Goal: Task Accomplishment & Management: Use online tool/utility

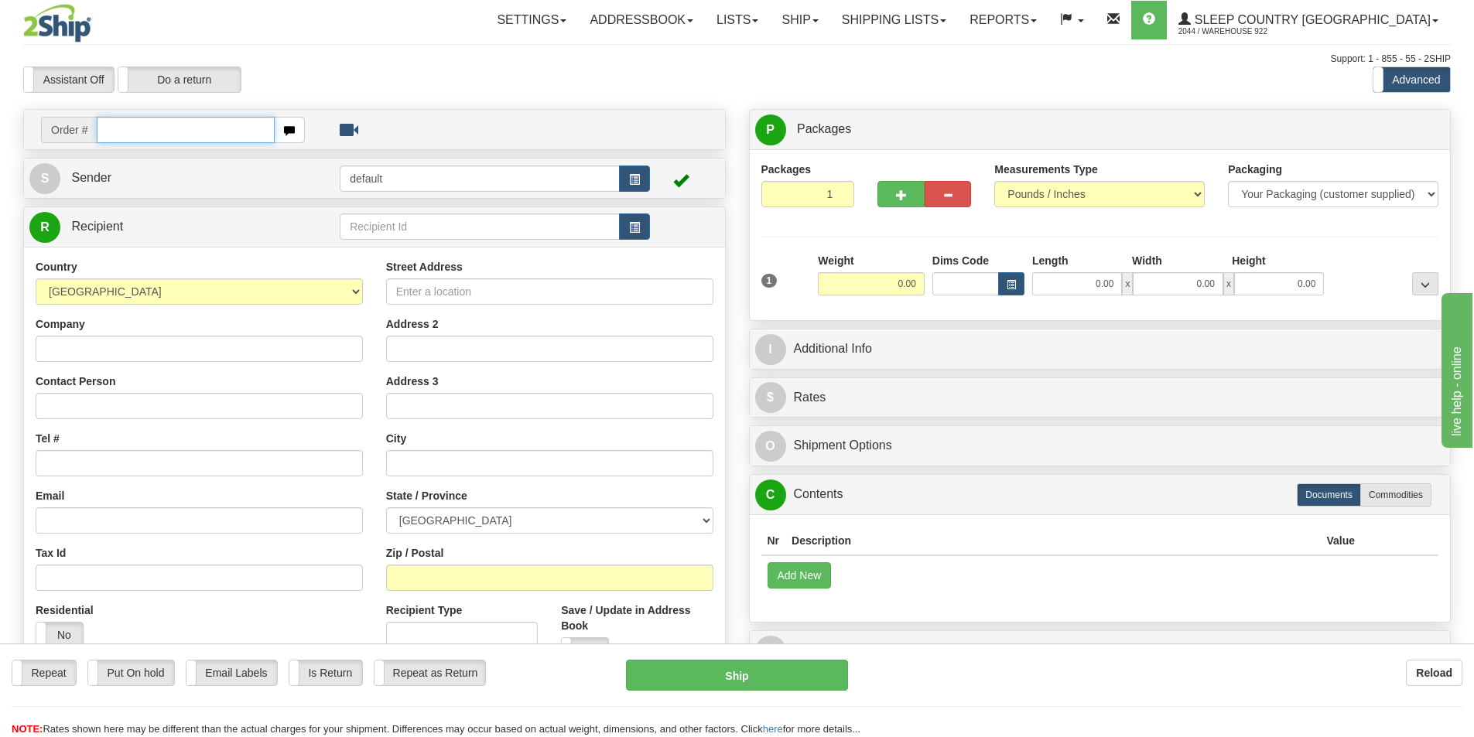
click at [146, 132] on input "text" at bounding box center [186, 130] width 178 height 26
paste input "9000I036948"
type input "9000I036948"
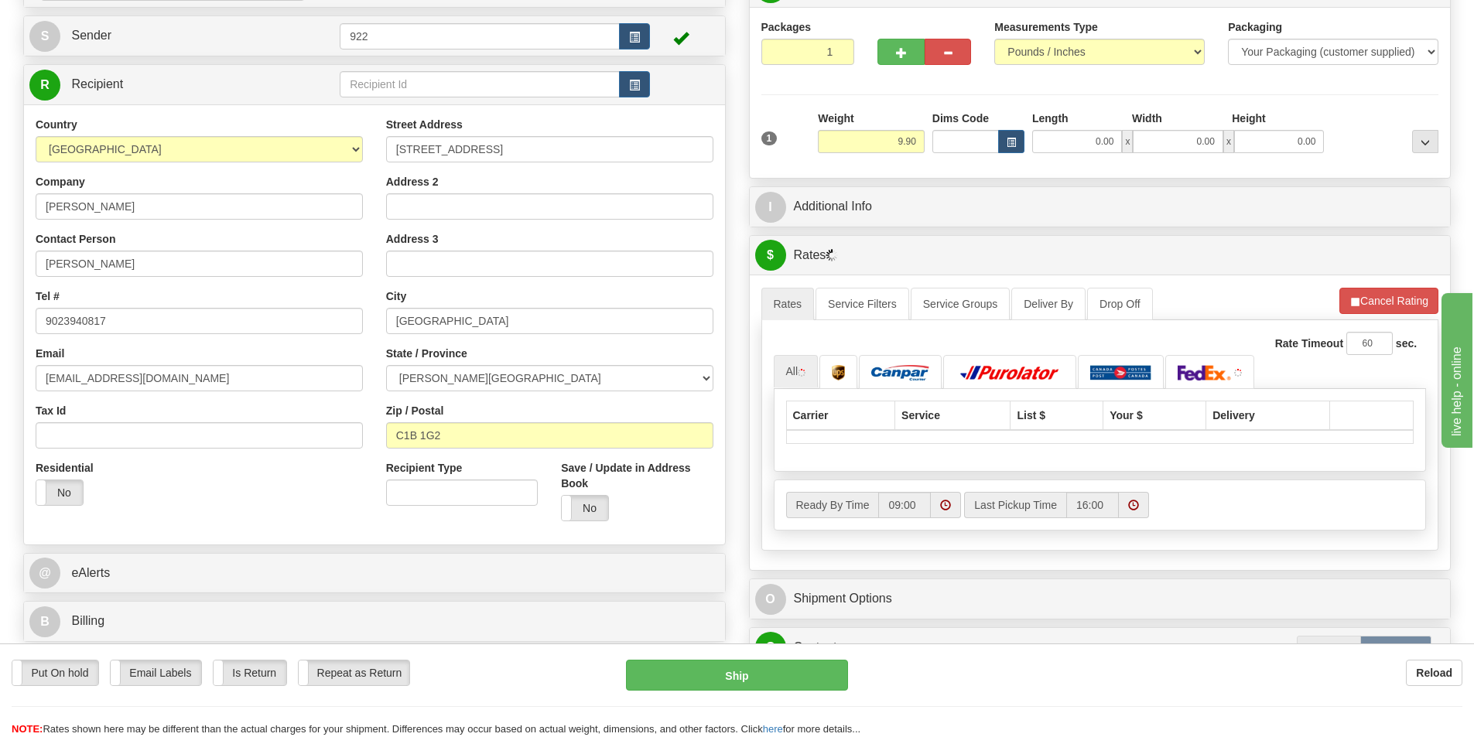
scroll to position [155, 0]
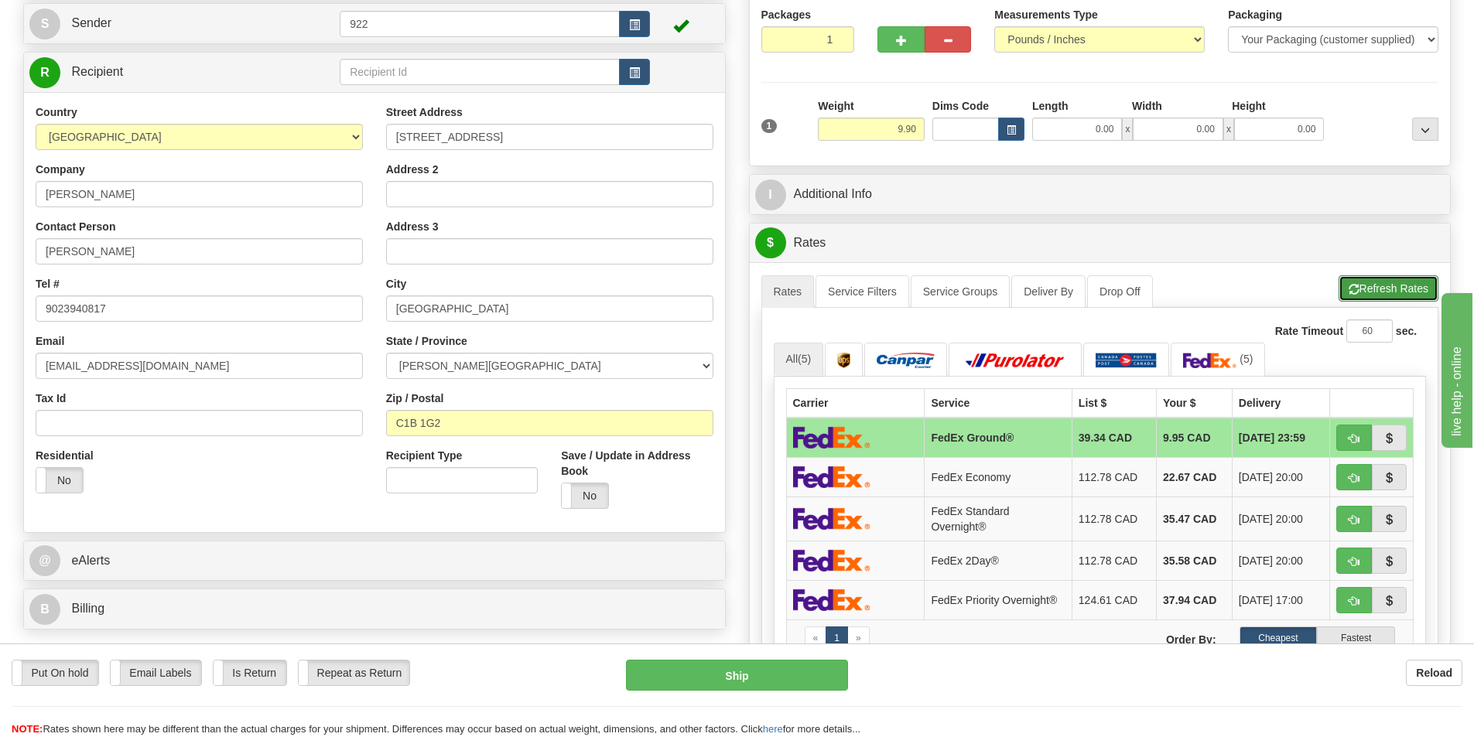
click at [1393, 287] on button "Refresh Rates" at bounding box center [1388, 288] width 100 height 26
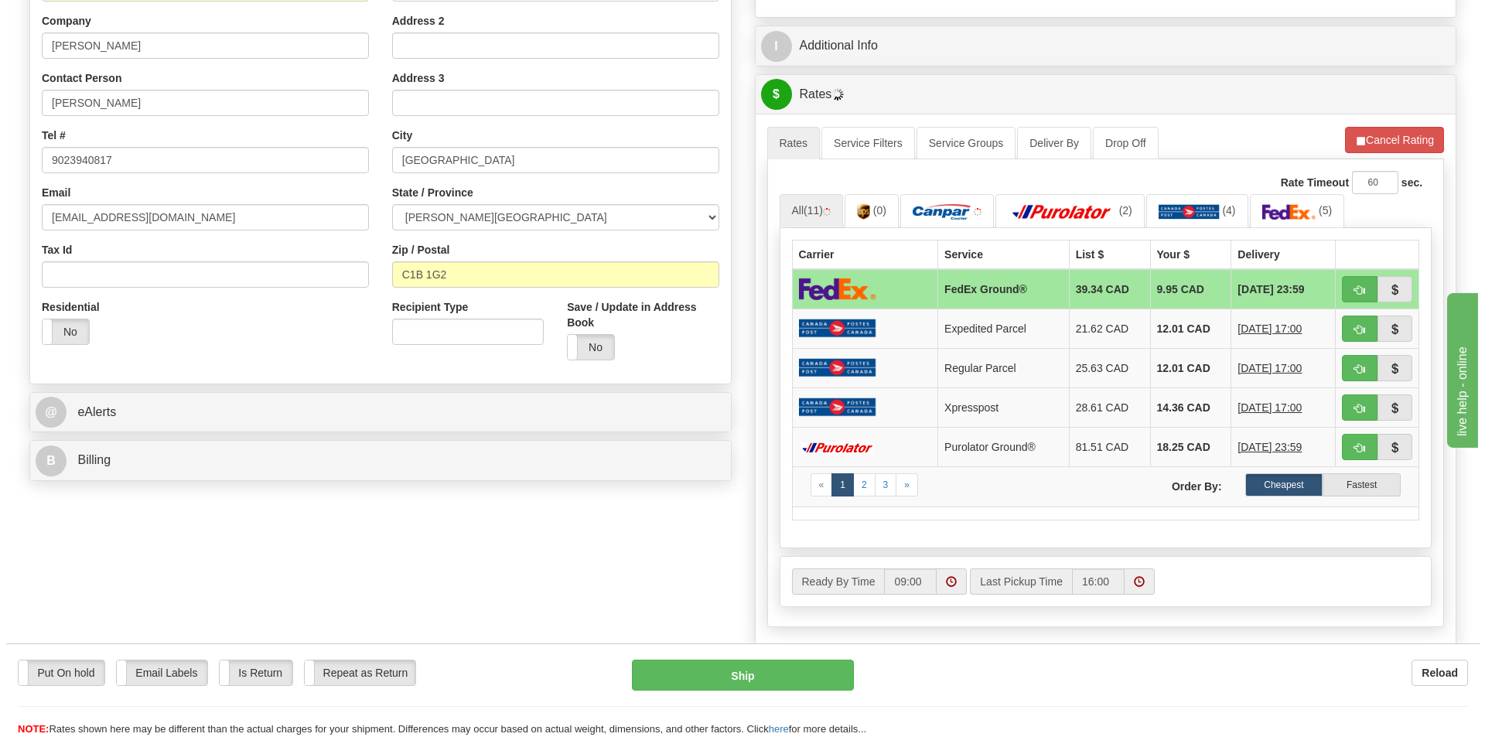
scroll to position [387, 0]
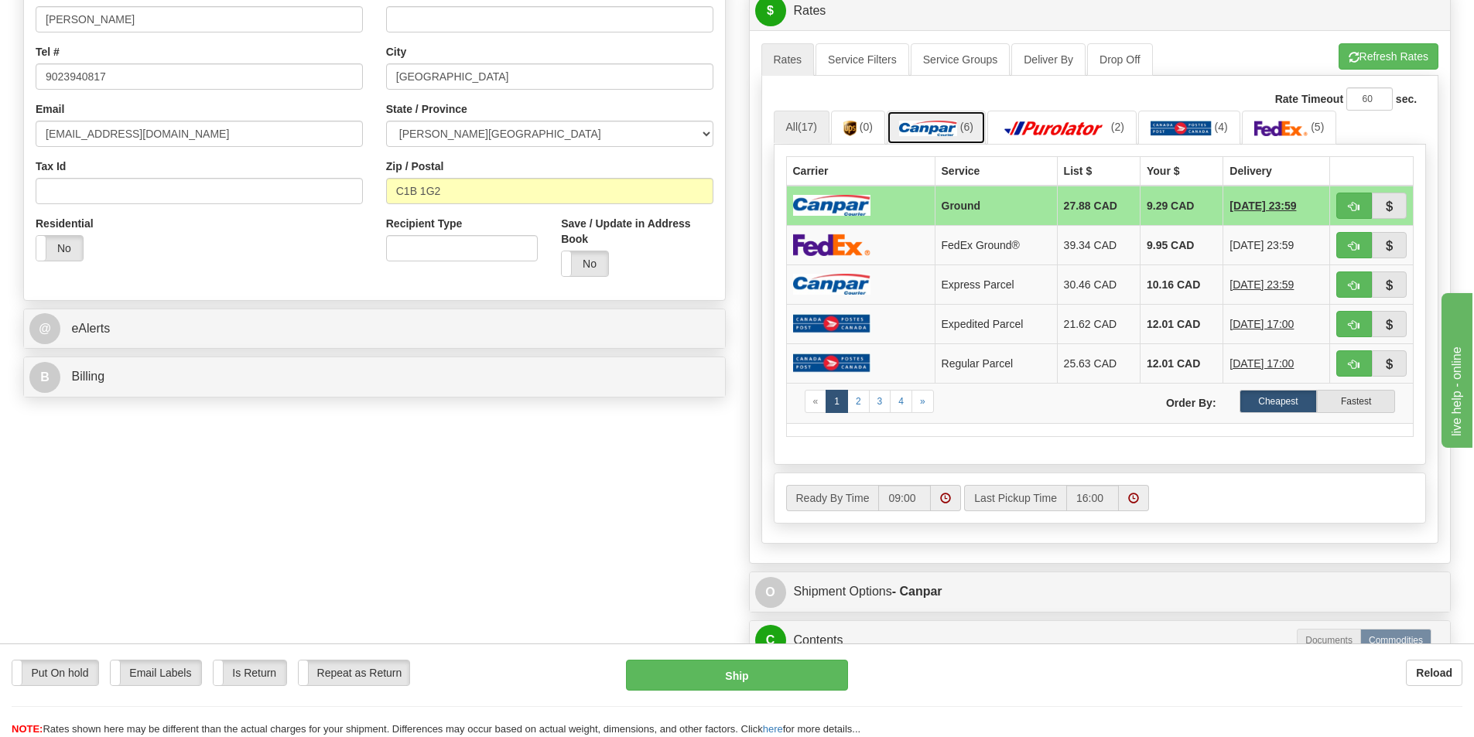
click at [941, 129] on img at bounding box center [928, 128] width 58 height 15
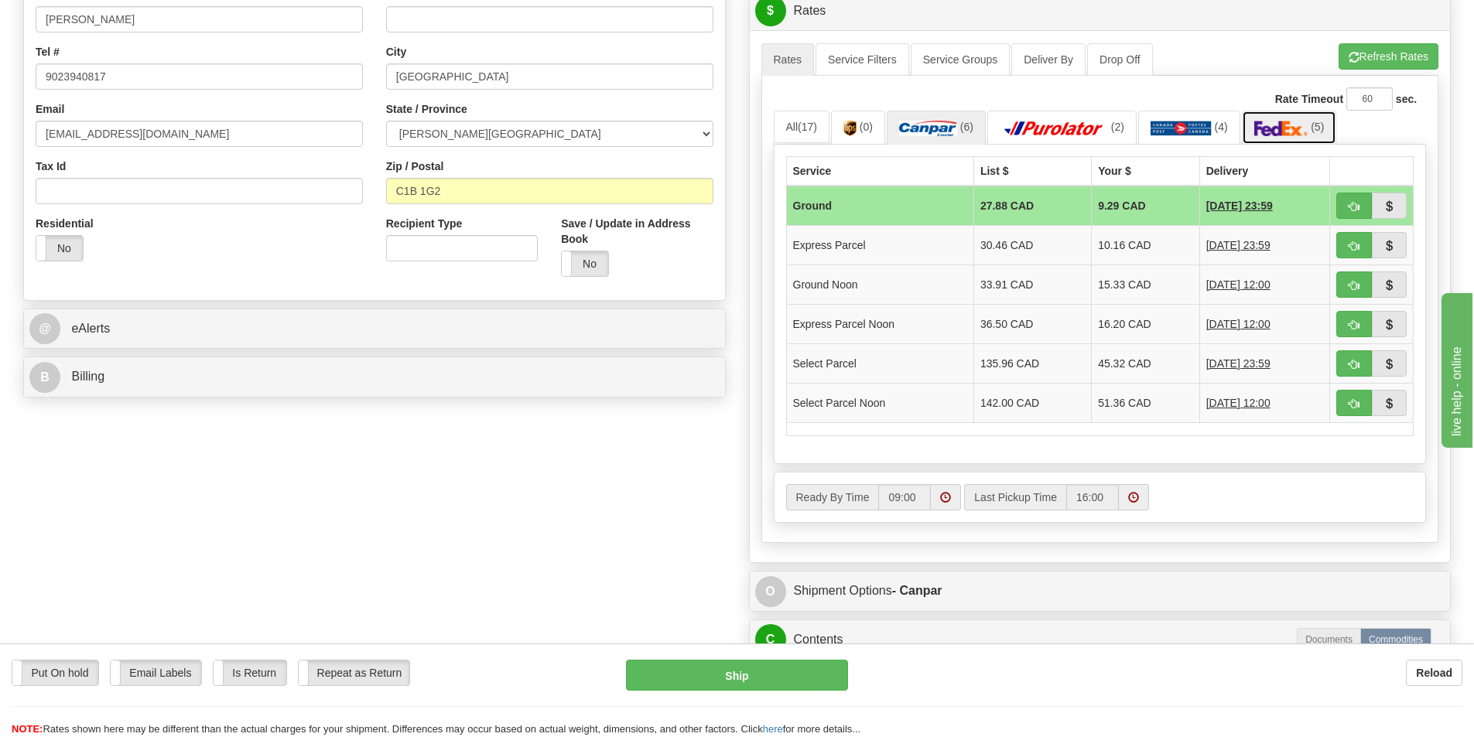
click at [1288, 124] on img at bounding box center [1281, 128] width 54 height 15
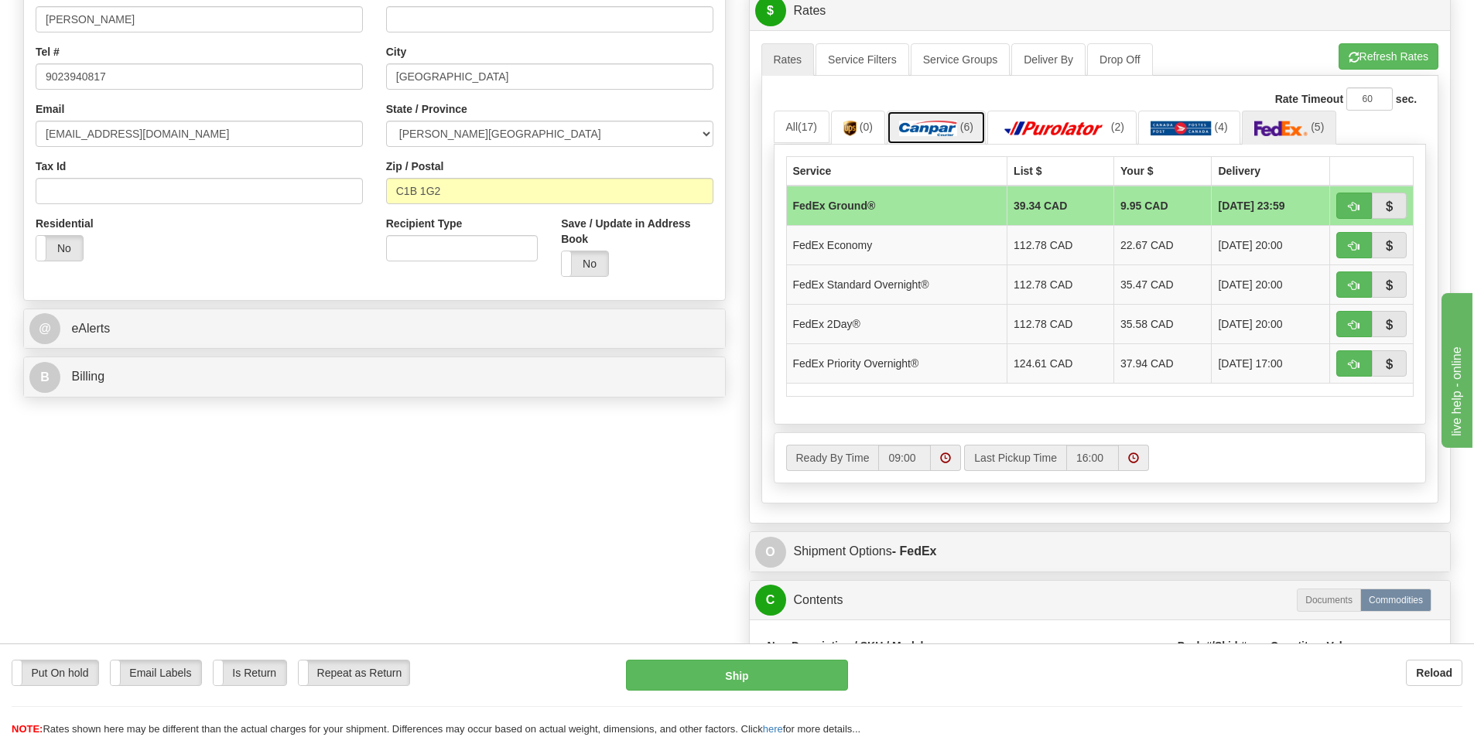
click at [915, 119] on link "(6)" at bounding box center [936, 127] width 99 height 33
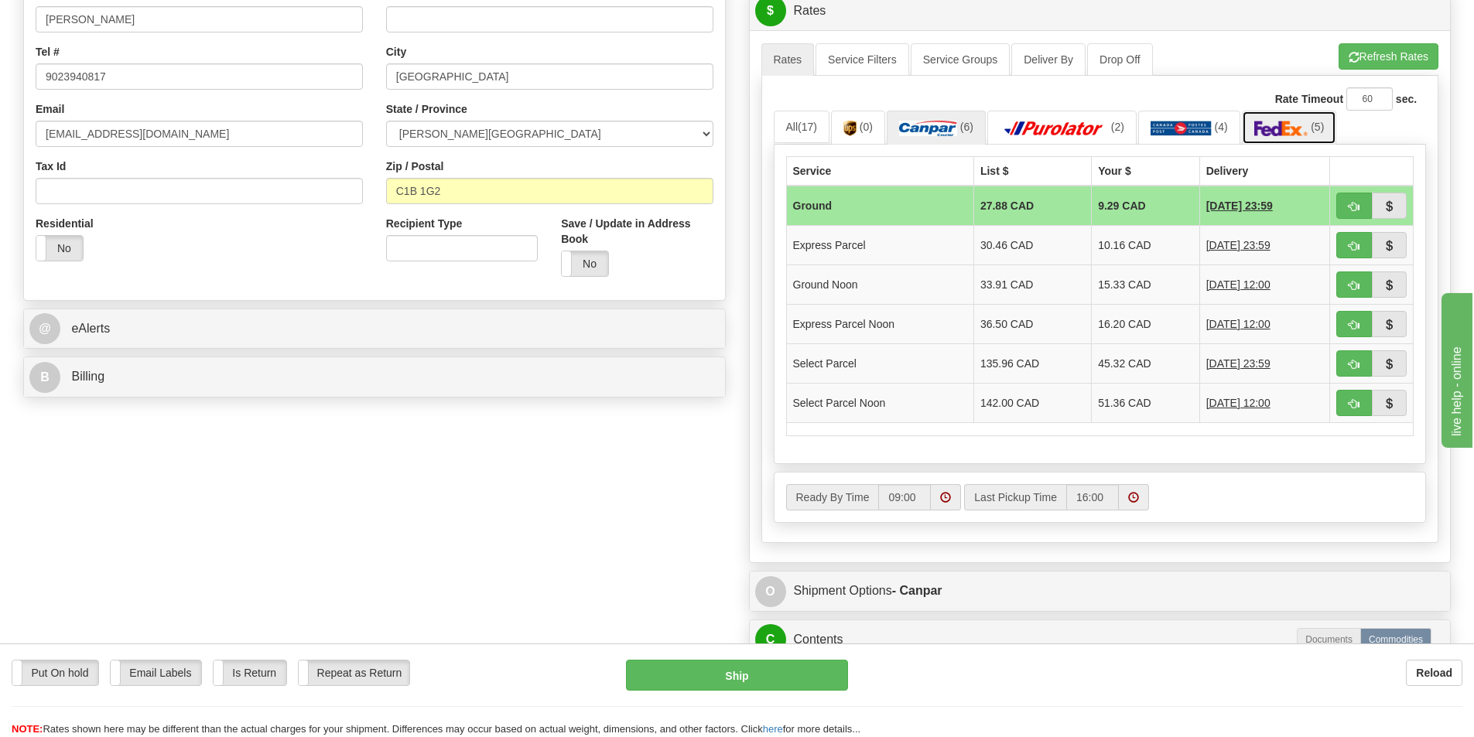
click at [1281, 123] on img at bounding box center [1281, 128] width 54 height 15
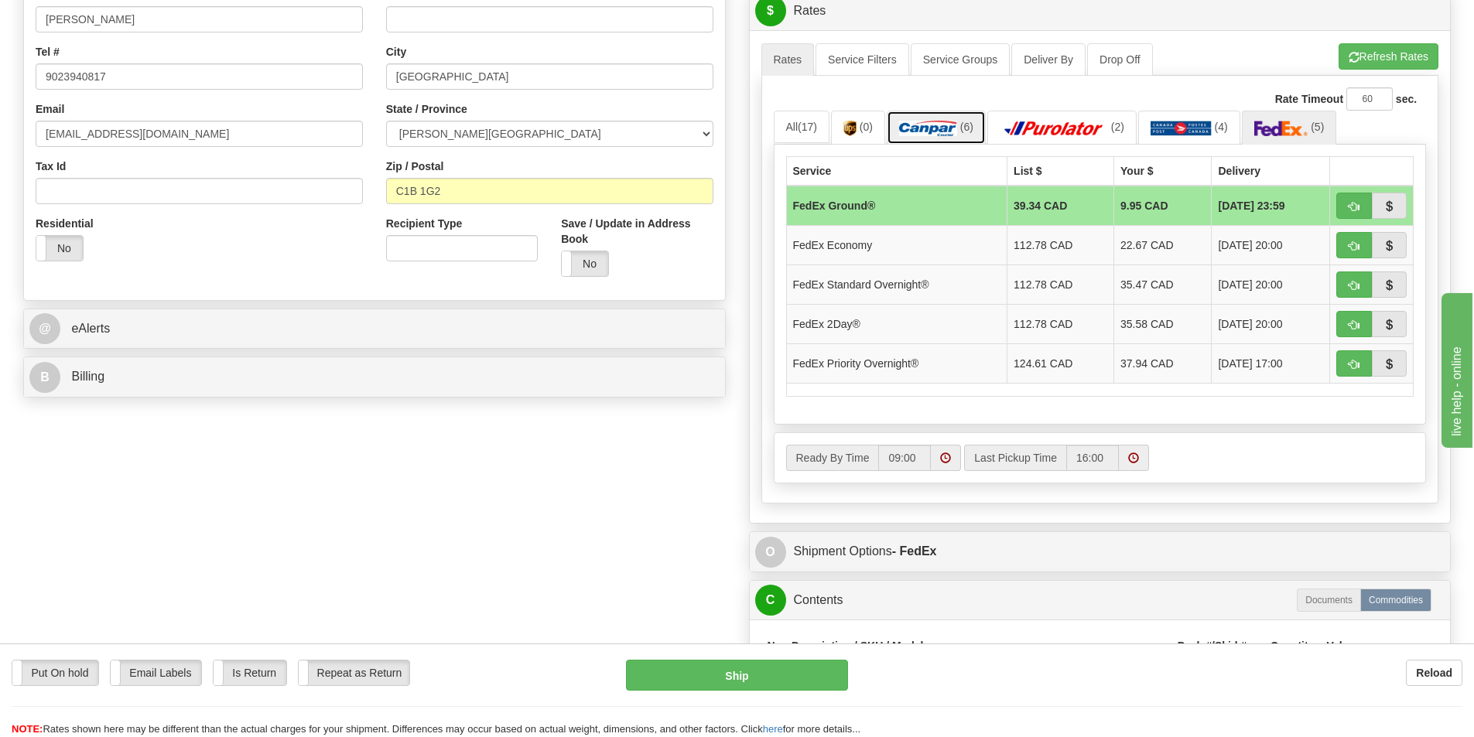
click at [931, 123] on img at bounding box center [928, 128] width 58 height 15
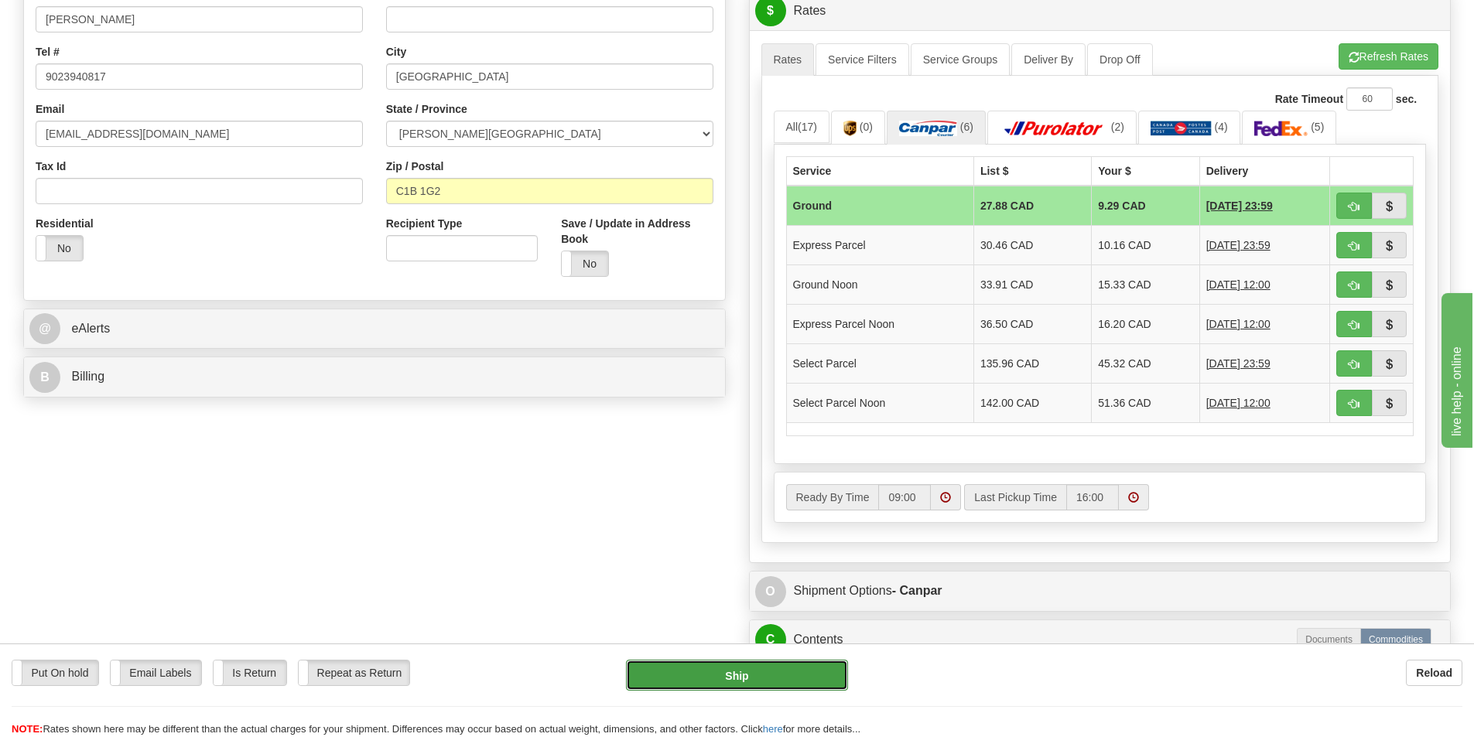
click at [740, 677] on button "Ship" at bounding box center [737, 675] width 222 height 31
type input "1"
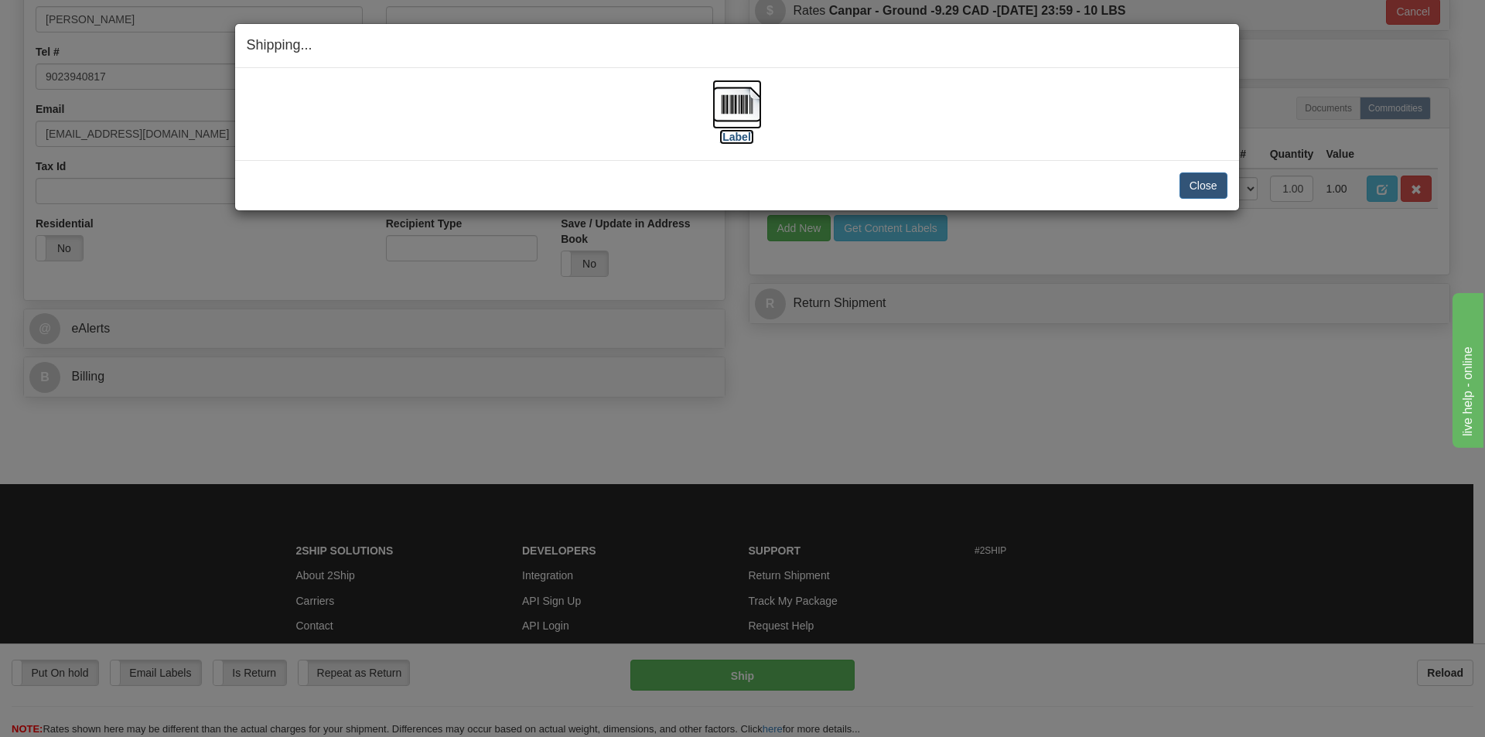
click at [747, 109] on img at bounding box center [738, 105] width 50 height 50
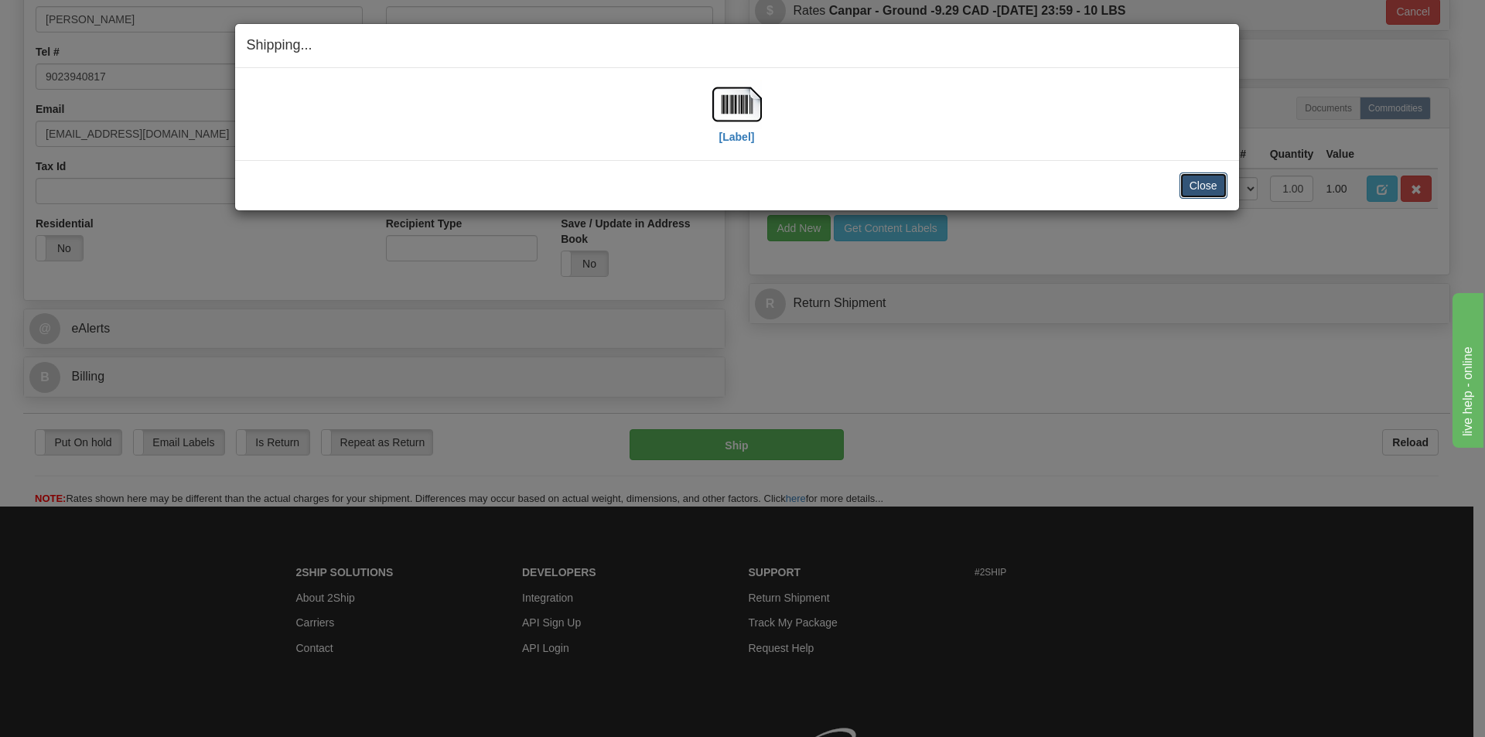
click at [1204, 186] on button "Close" at bounding box center [1204, 186] width 48 height 26
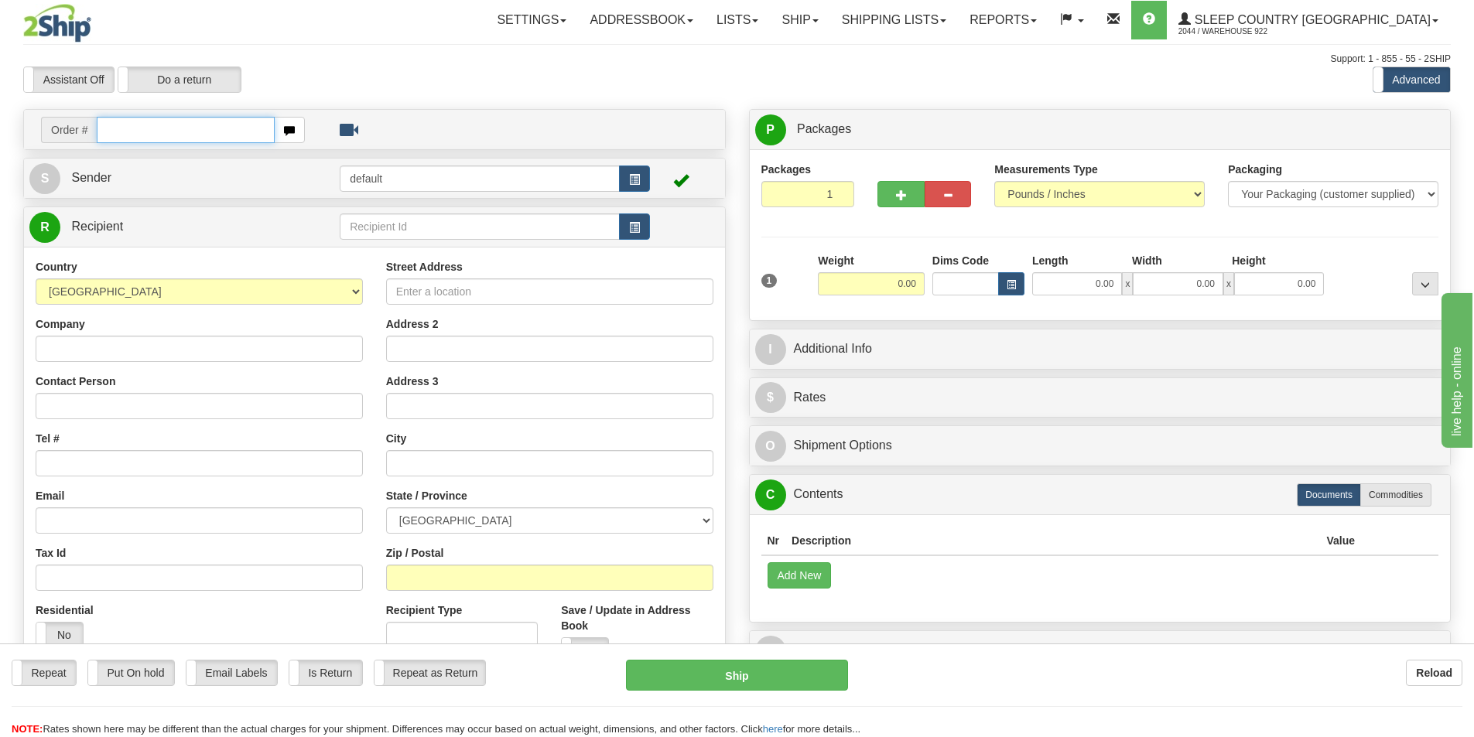
click at [155, 136] on input "text" at bounding box center [186, 130] width 178 height 26
paste input "9000I034723"
type input "9000I034723"
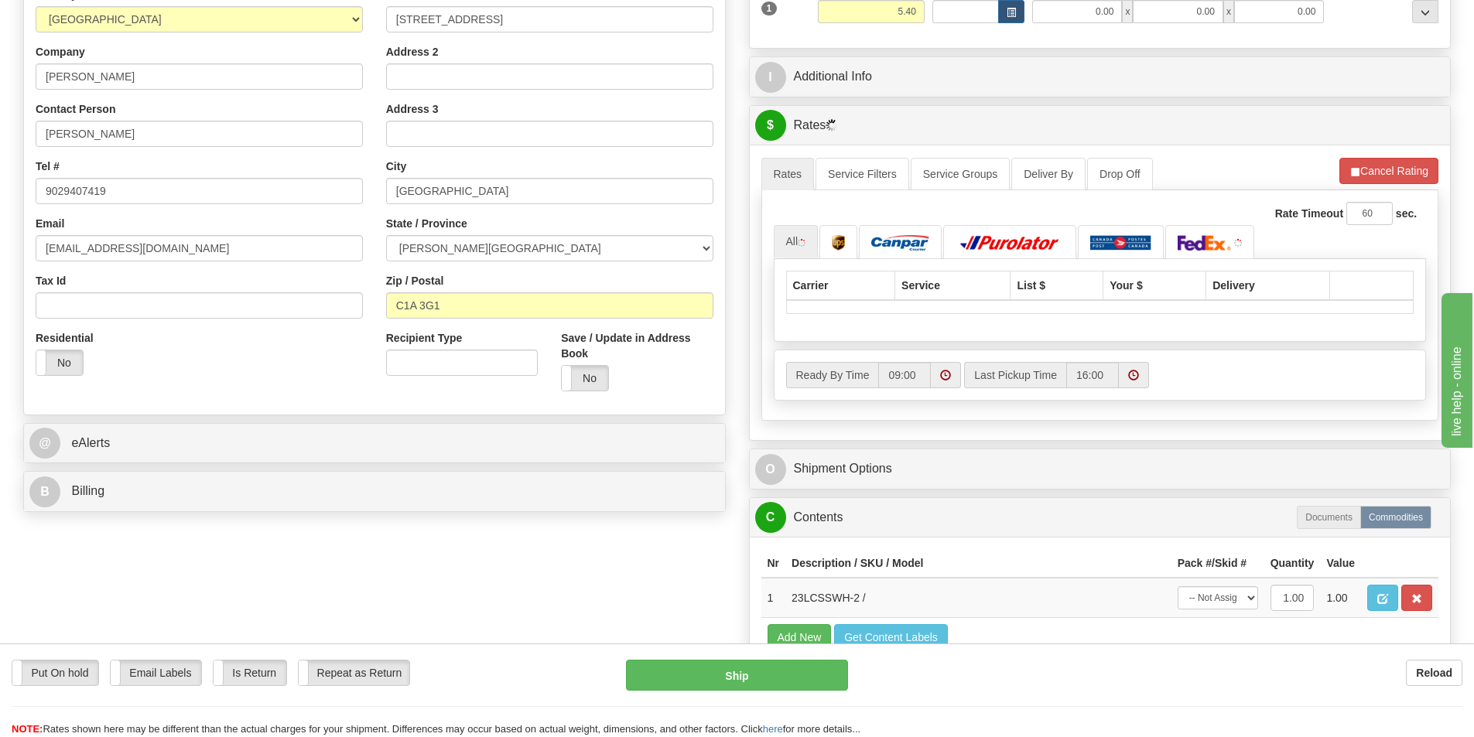
scroll to position [309, 0]
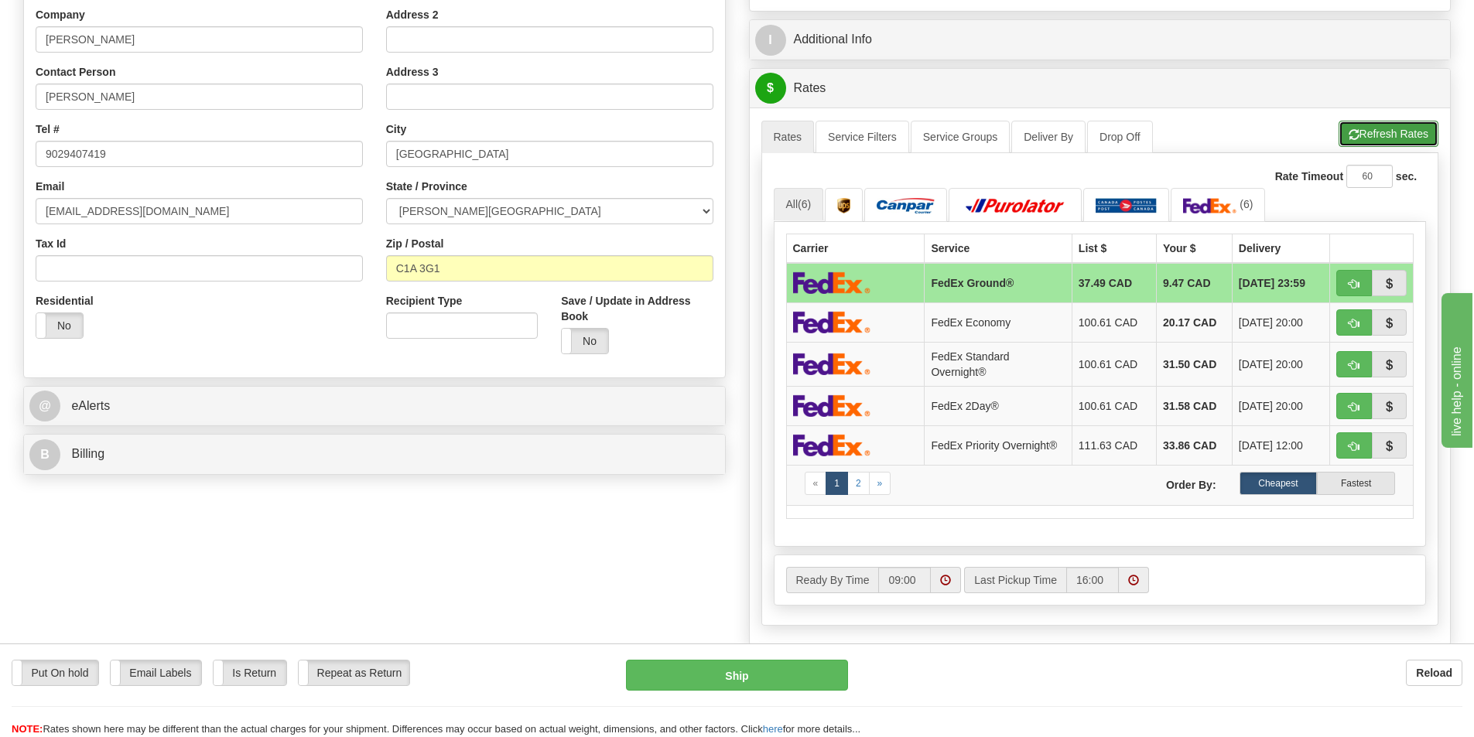
click at [1374, 133] on button "Refresh Rates" at bounding box center [1388, 134] width 100 height 26
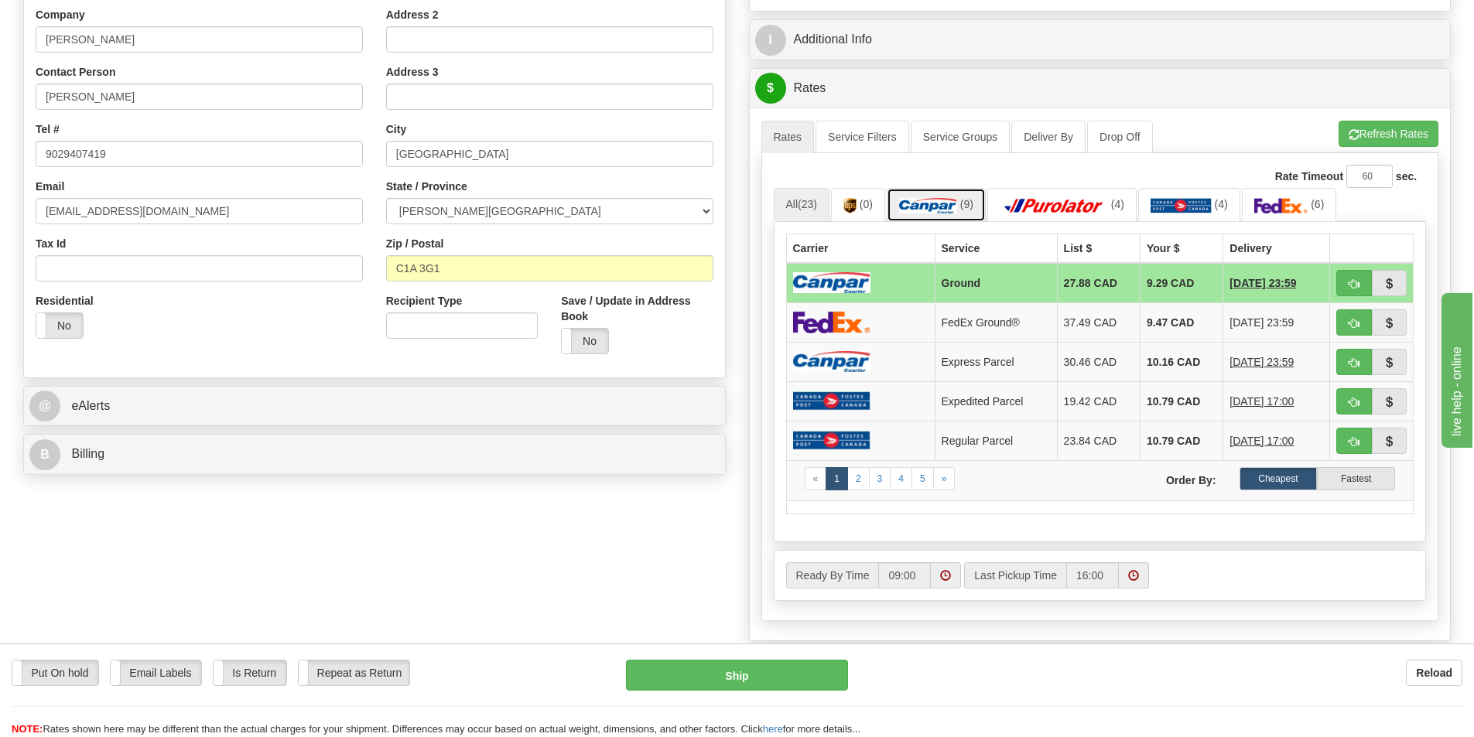
click at [938, 199] on img at bounding box center [928, 205] width 58 height 15
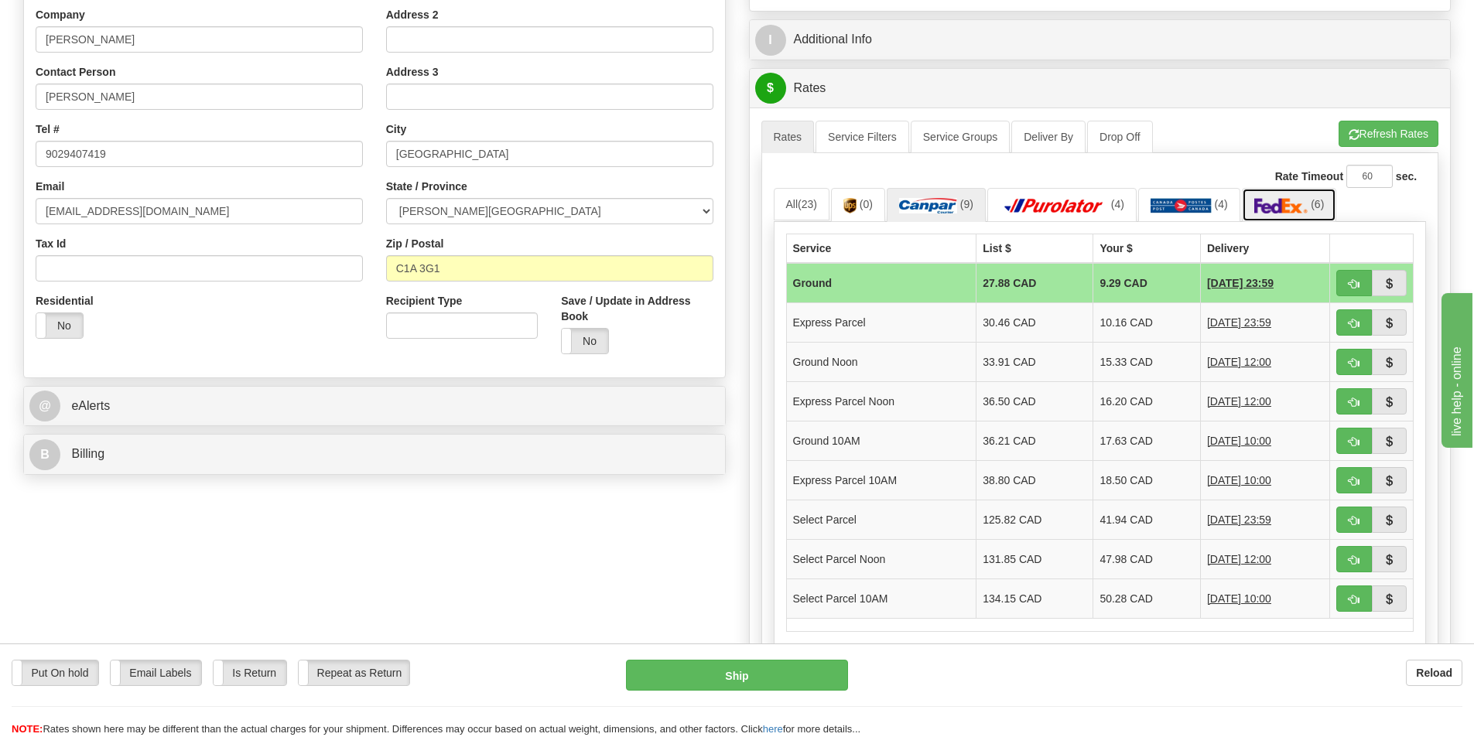
click at [1294, 203] on img at bounding box center [1281, 205] width 54 height 15
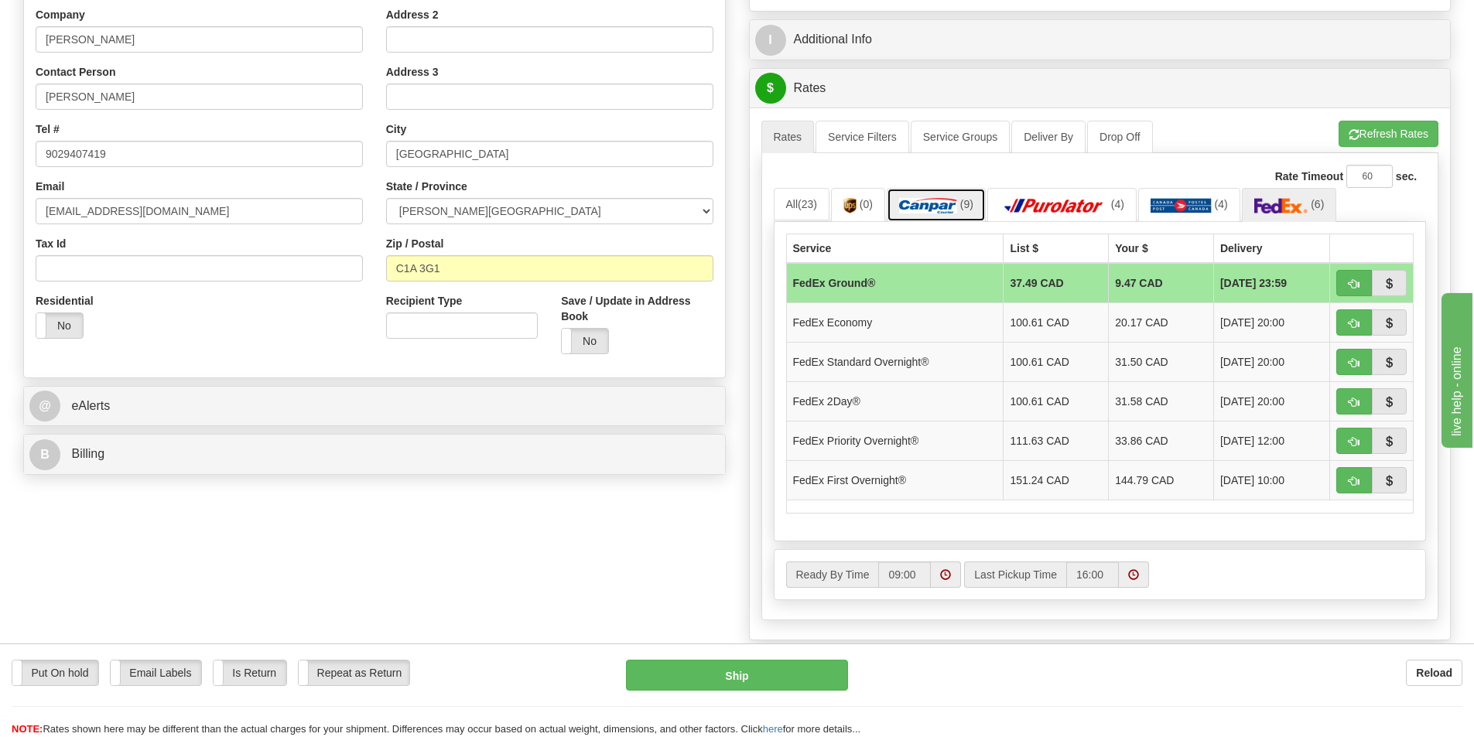
click at [922, 209] on img at bounding box center [928, 205] width 58 height 15
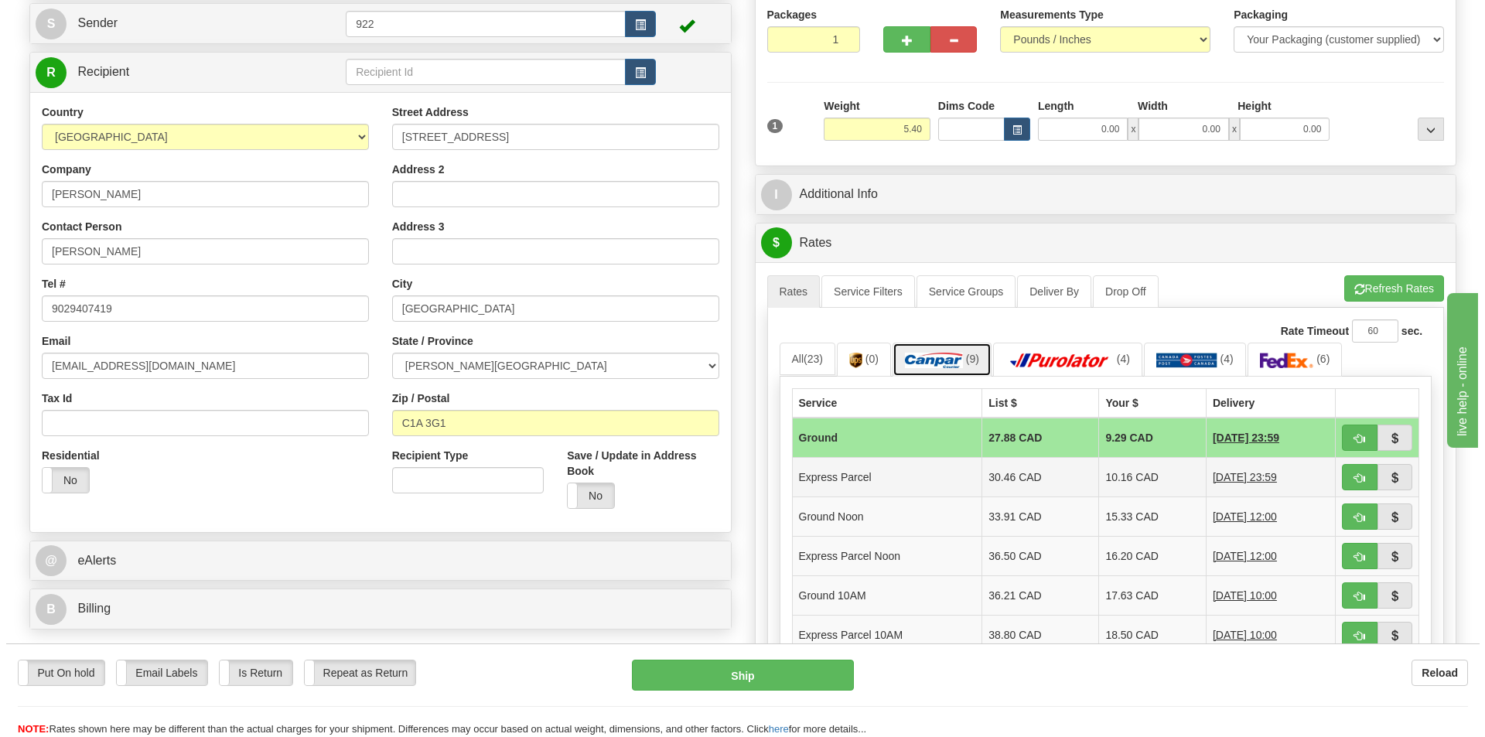
scroll to position [232, 0]
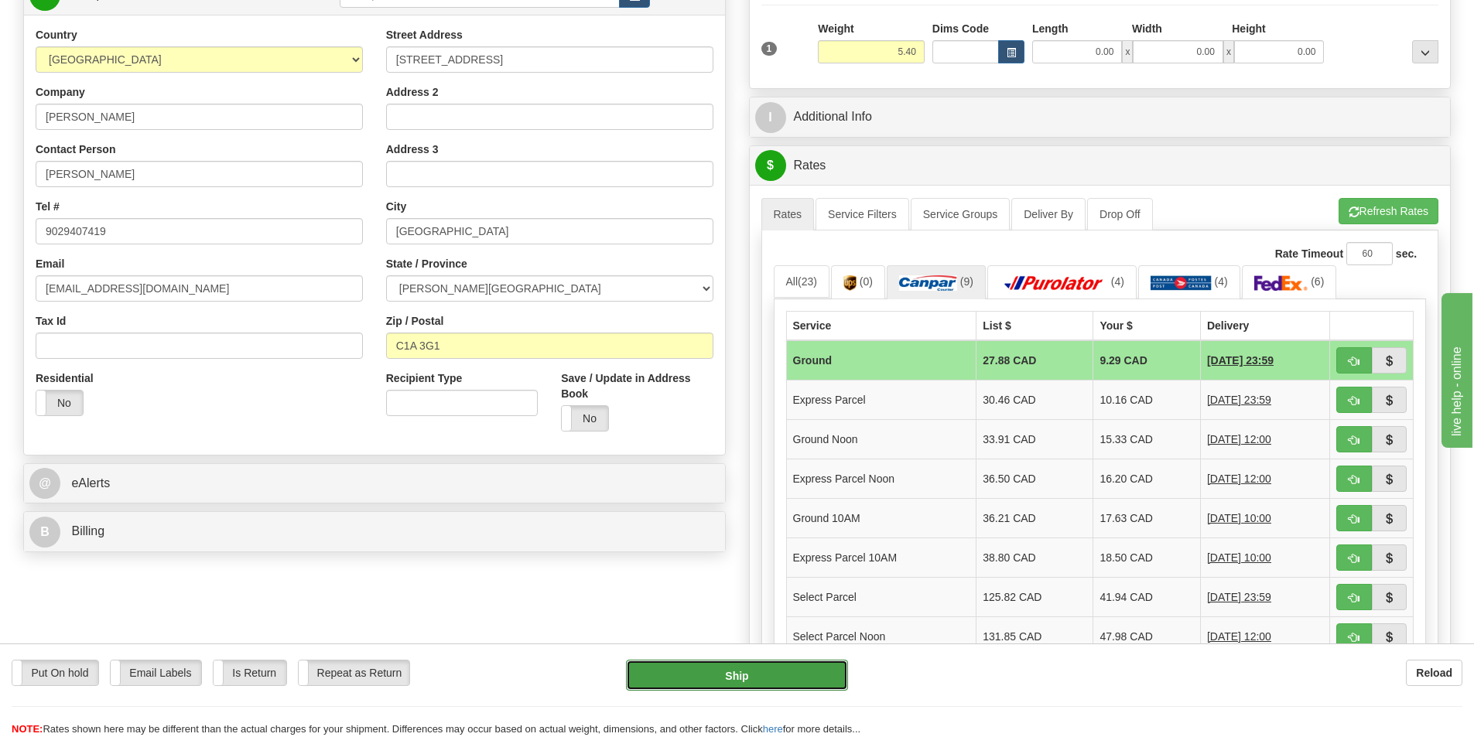
click at [762, 675] on button "Ship" at bounding box center [737, 675] width 222 height 31
type input "1"
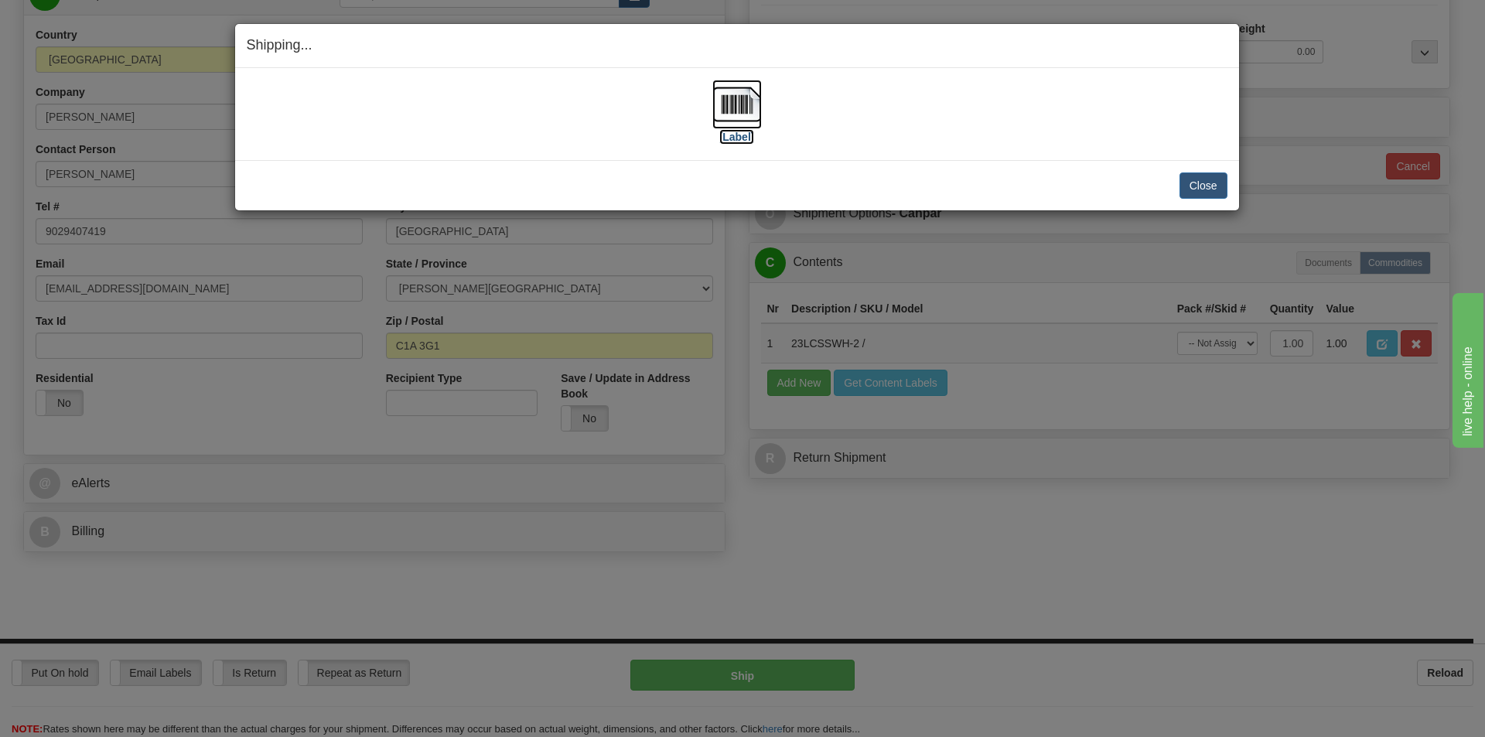
click at [733, 110] on img at bounding box center [738, 105] width 50 height 50
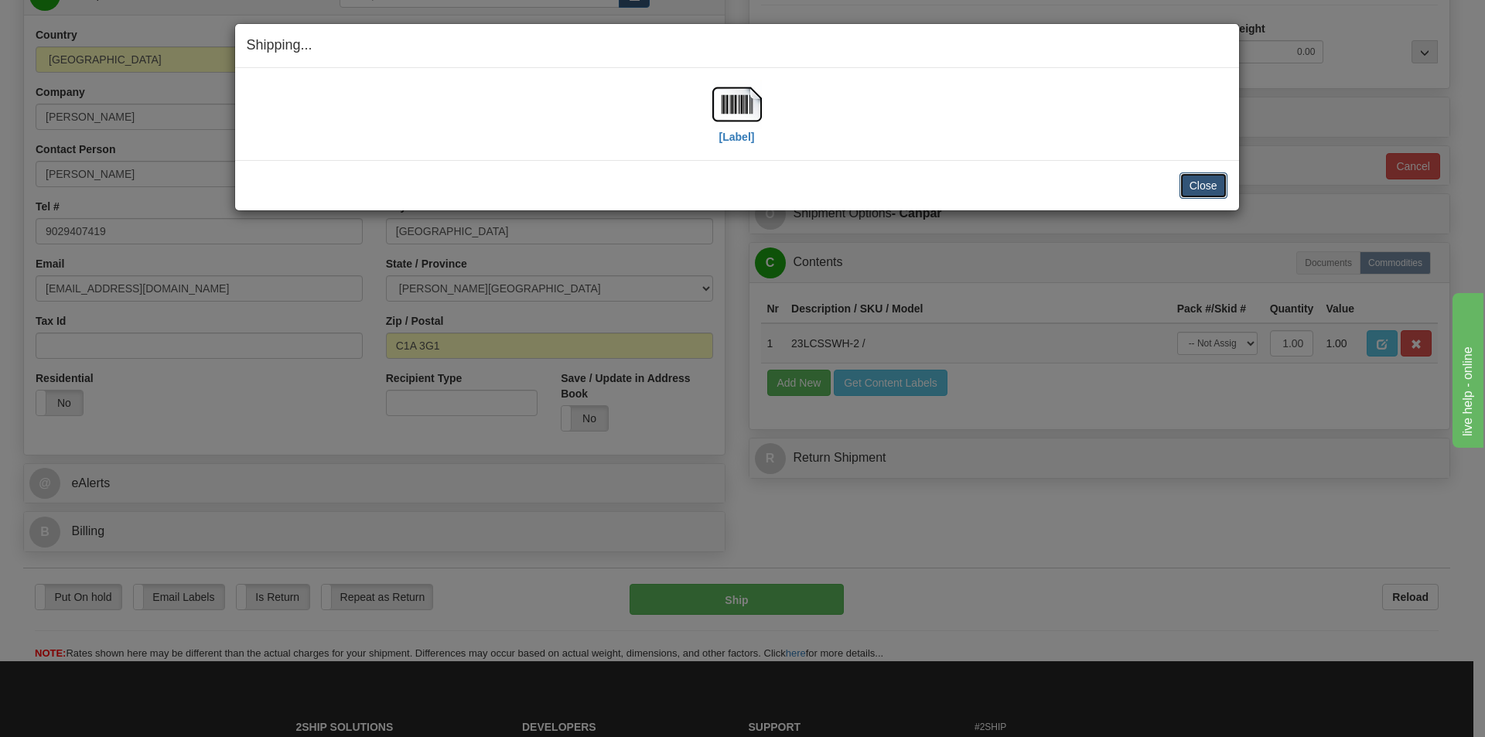
click at [1196, 176] on button "Close" at bounding box center [1204, 186] width 48 height 26
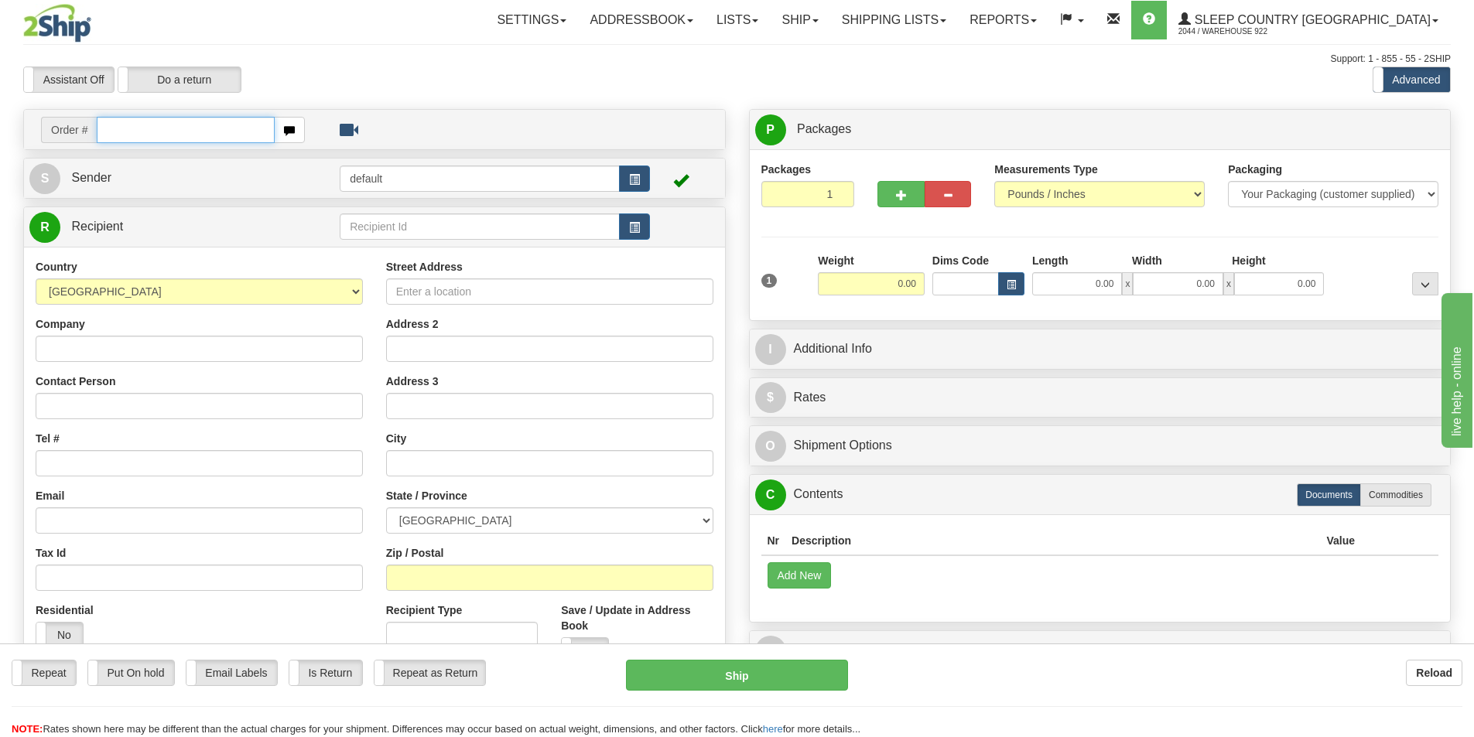
click at [156, 126] on input "text" at bounding box center [186, 130] width 178 height 26
paste input "9000I034707"
type input "9000I034707"
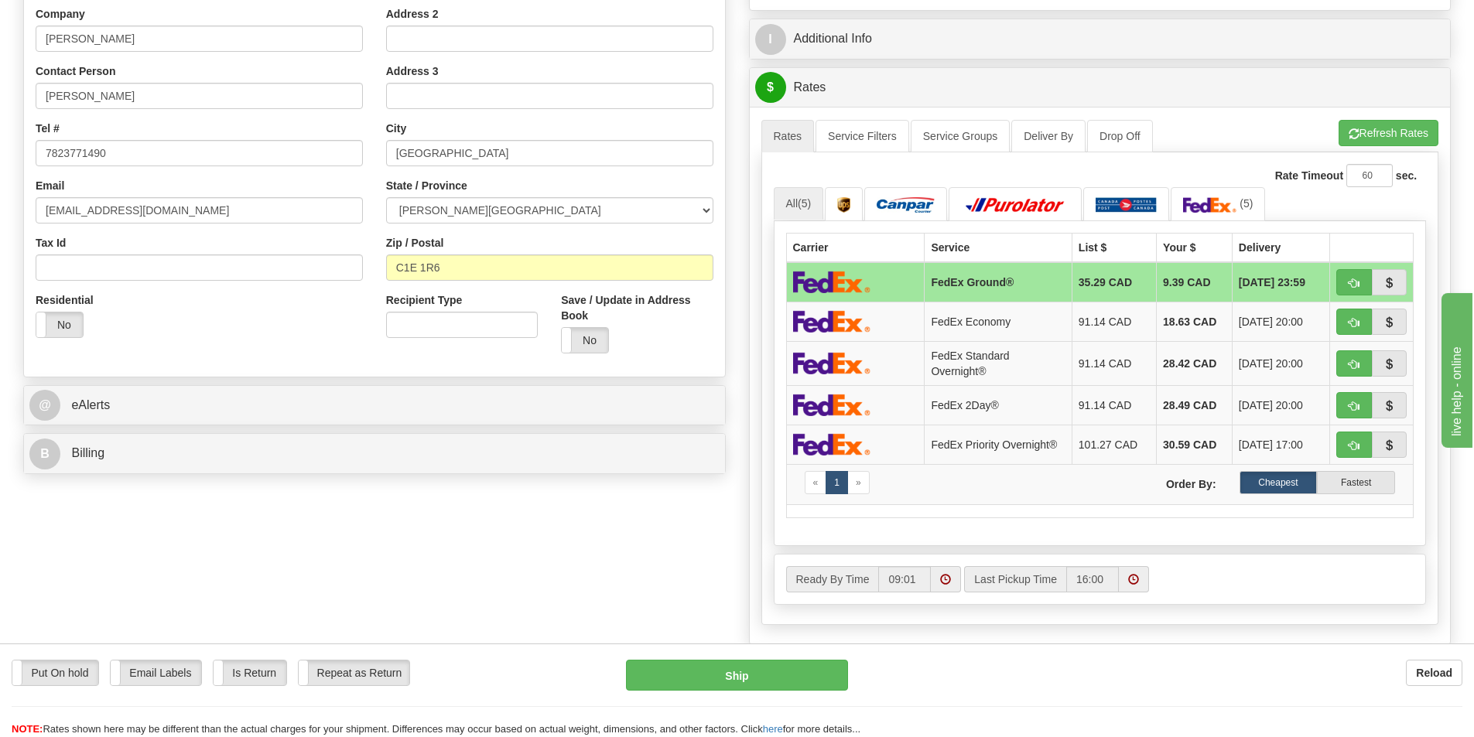
scroll to position [309, 0]
click at [1368, 130] on button "Refresh Rates" at bounding box center [1388, 134] width 100 height 26
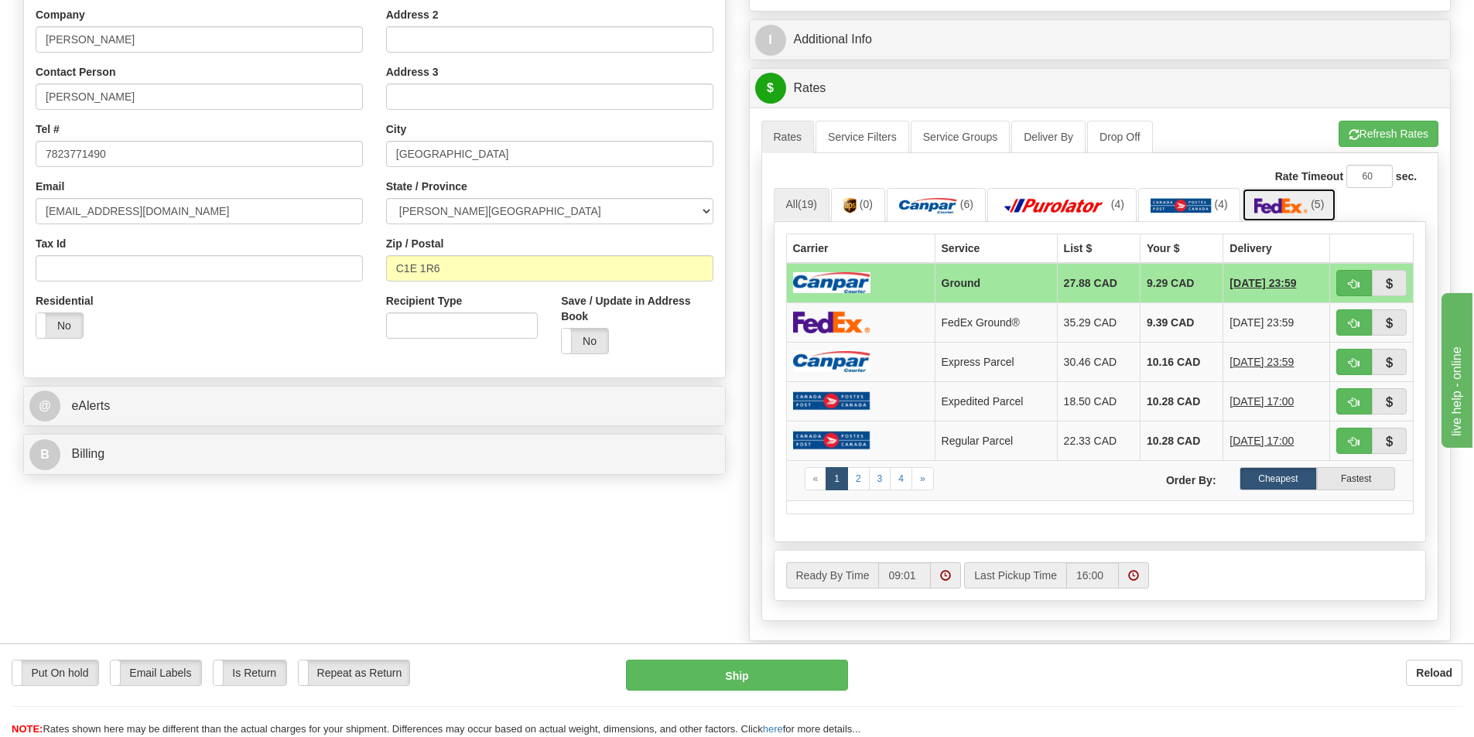
click at [1290, 205] on img at bounding box center [1281, 205] width 54 height 15
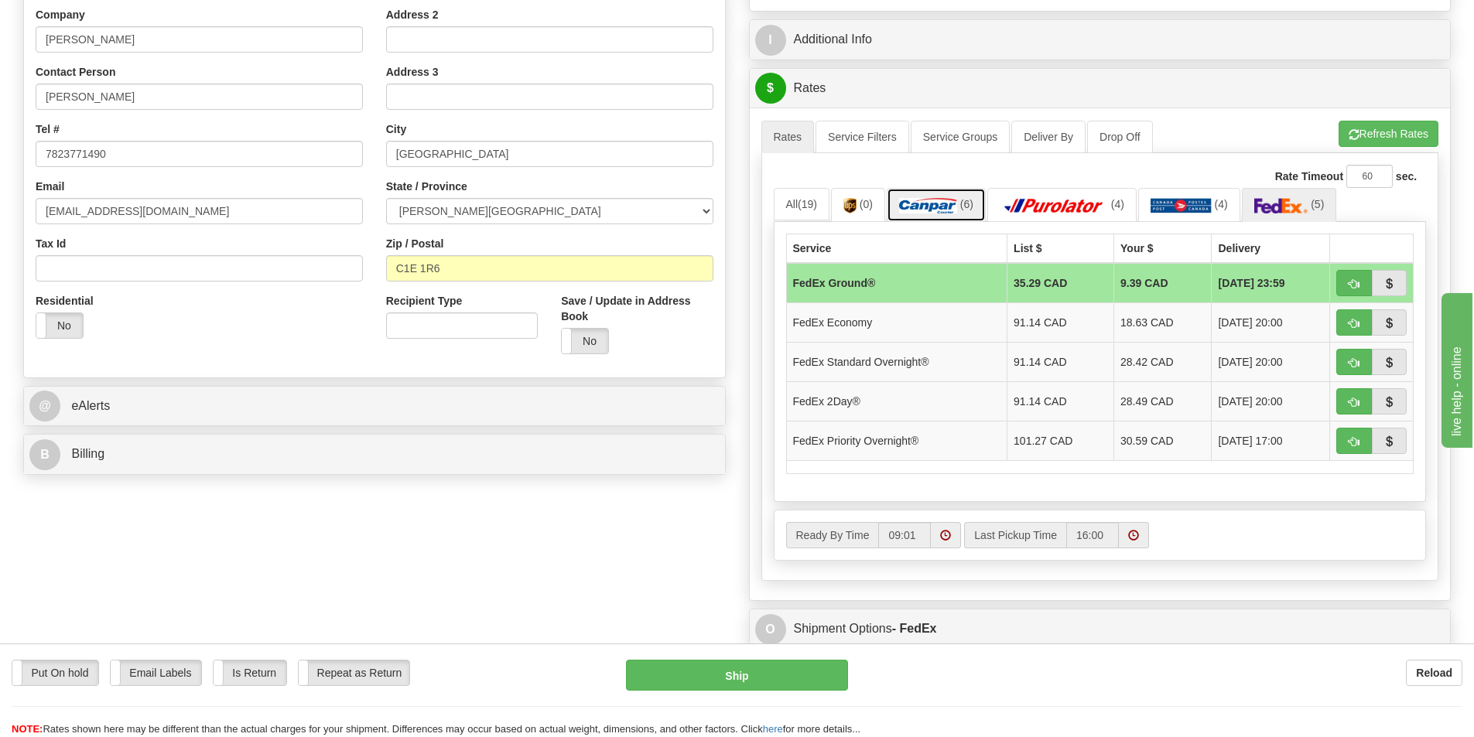
click at [933, 204] on img at bounding box center [928, 205] width 58 height 15
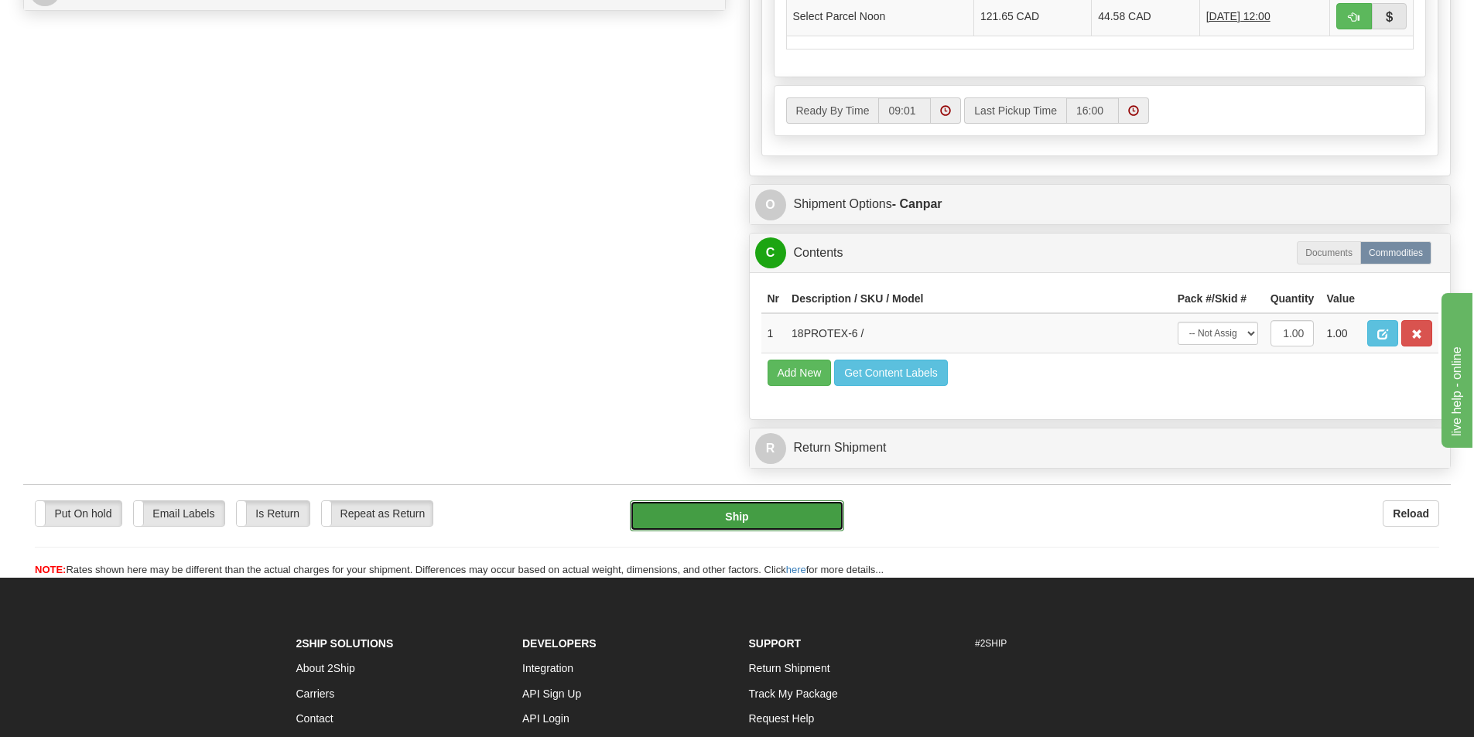
click at [757, 517] on button "Ship" at bounding box center [737, 516] width 214 height 31
type input "1"
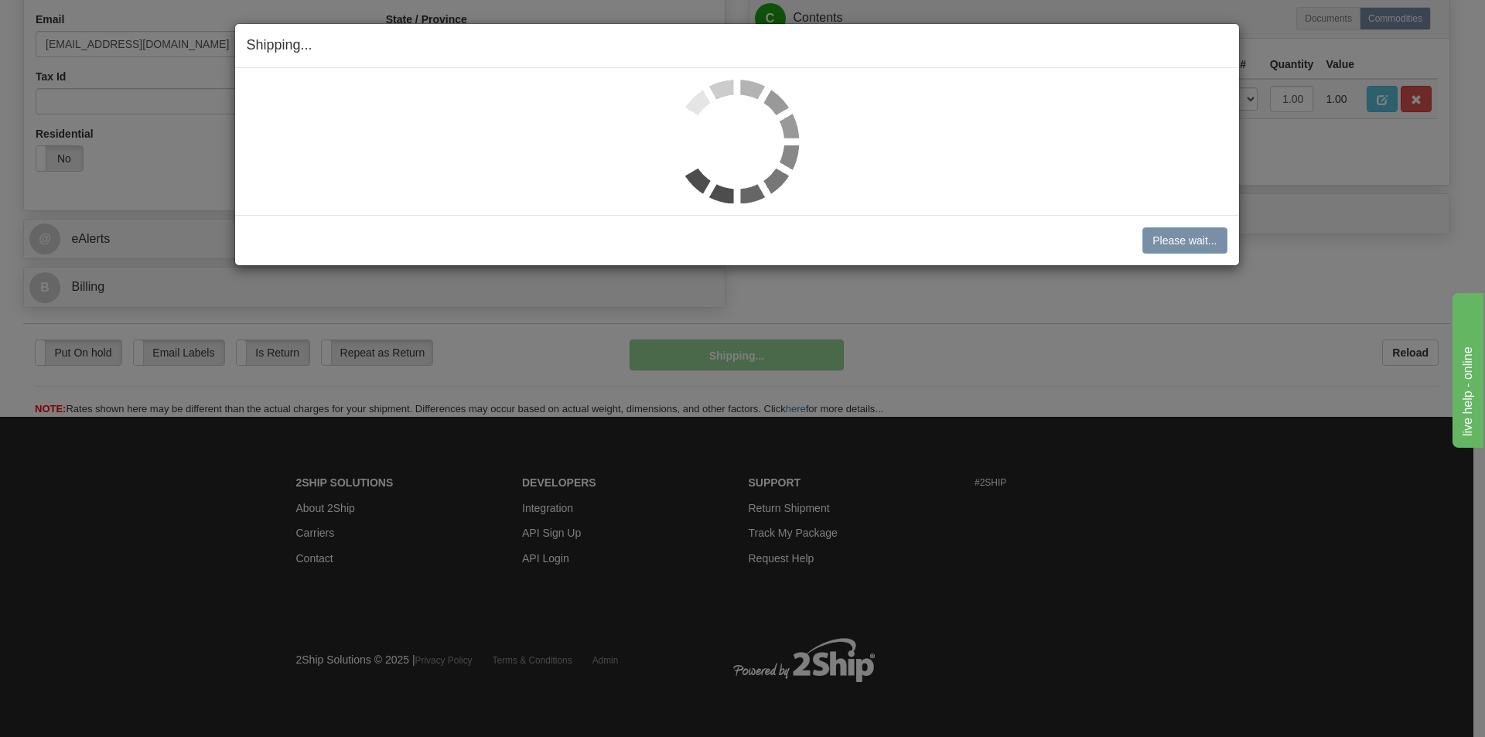
scroll to position [477, 0]
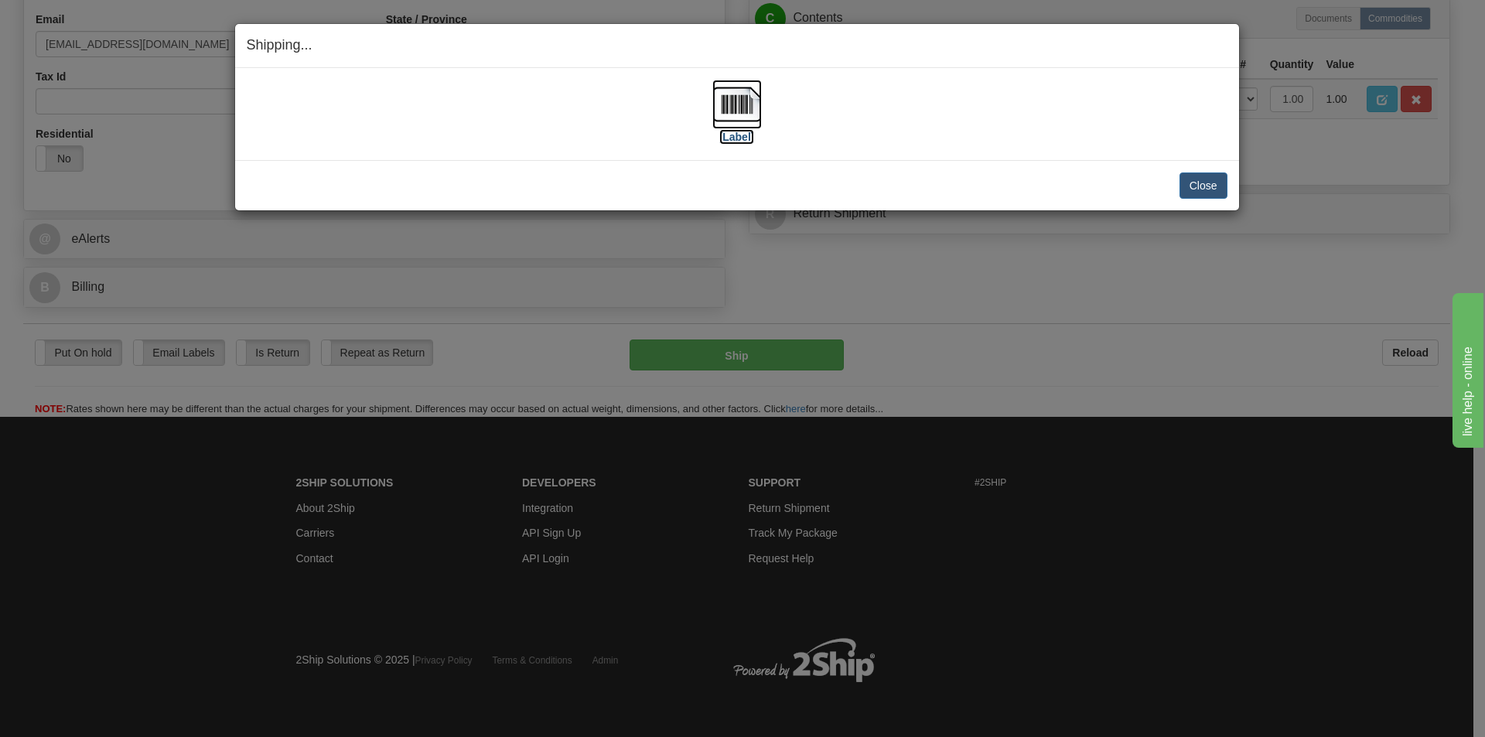
click at [736, 104] on img at bounding box center [738, 105] width 50 height 50
click at [1202, 192] on button "Close" at bounding box center [1204, 186] width 48 height 26
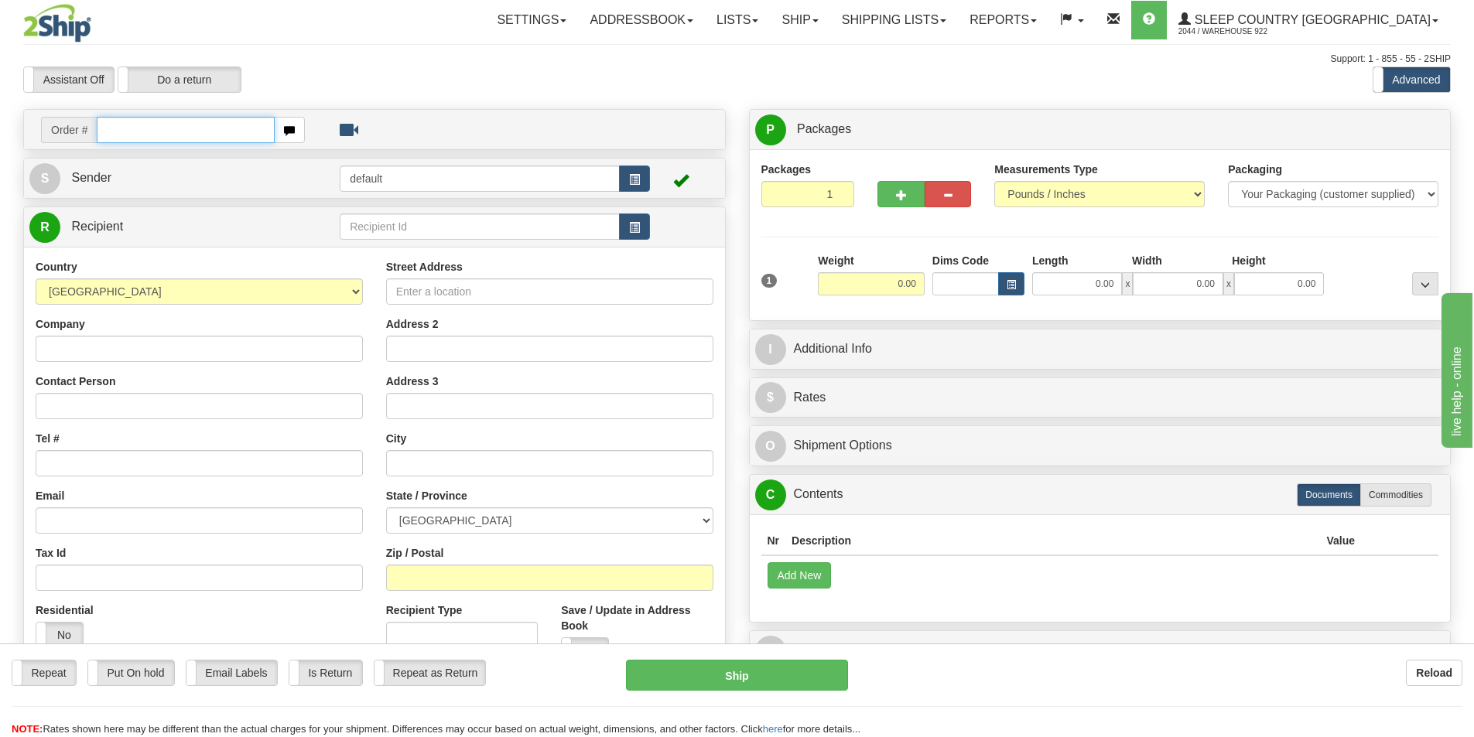
drag, startPoint x: 183, startPoint y: 129, endPoint x: 193, endPoint y: 146, distance: 19.4
click at [183, 129] on input "text" at bounding box center [186, 130] width 178 height 26
paste input "9000I033454"
type input "9000I033454"
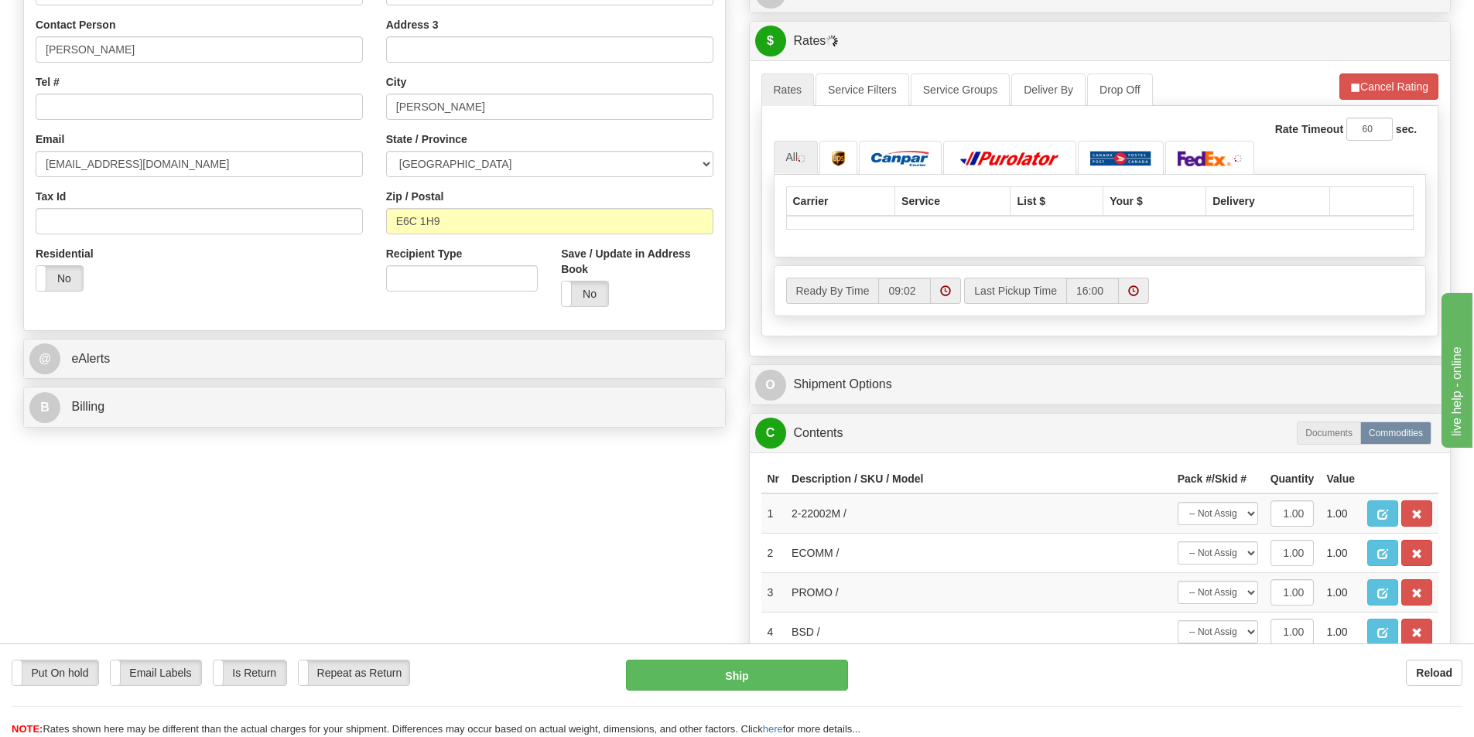
scroll to position [387, 0]
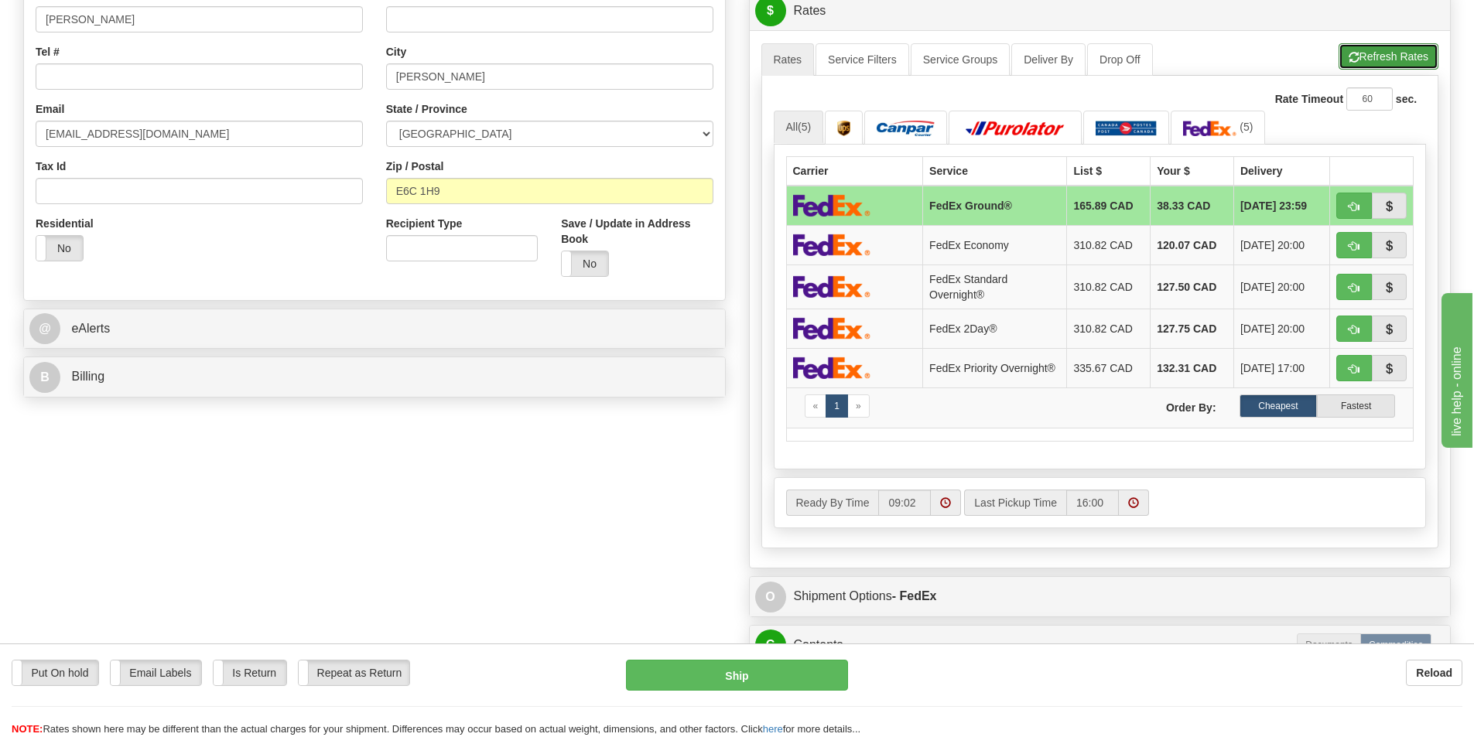
click at [1386, 54] on button "Refresh Rates" at bounding box center [1388, 56] width 100 height 26
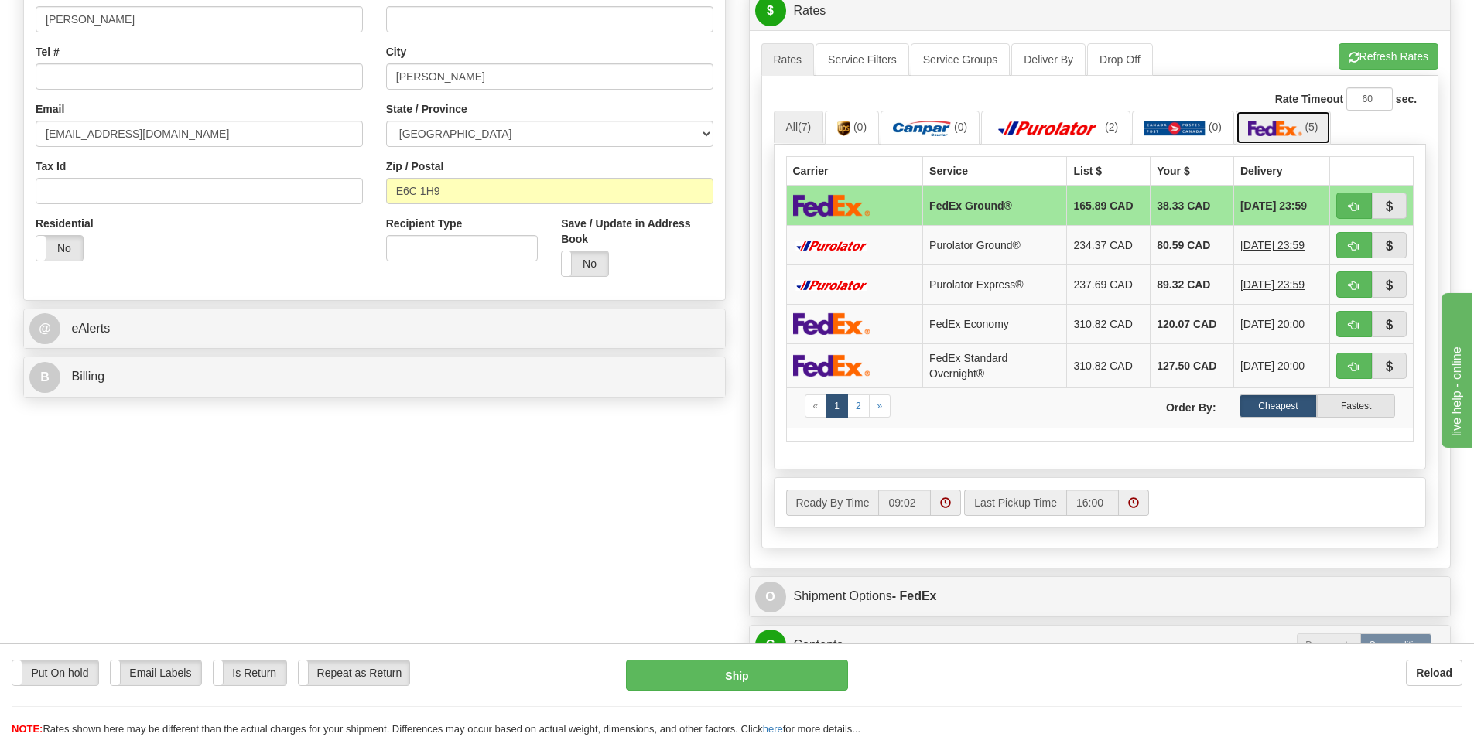
click at [1263, 121] on img at bounding box center [1275, 128] width 54 height 15
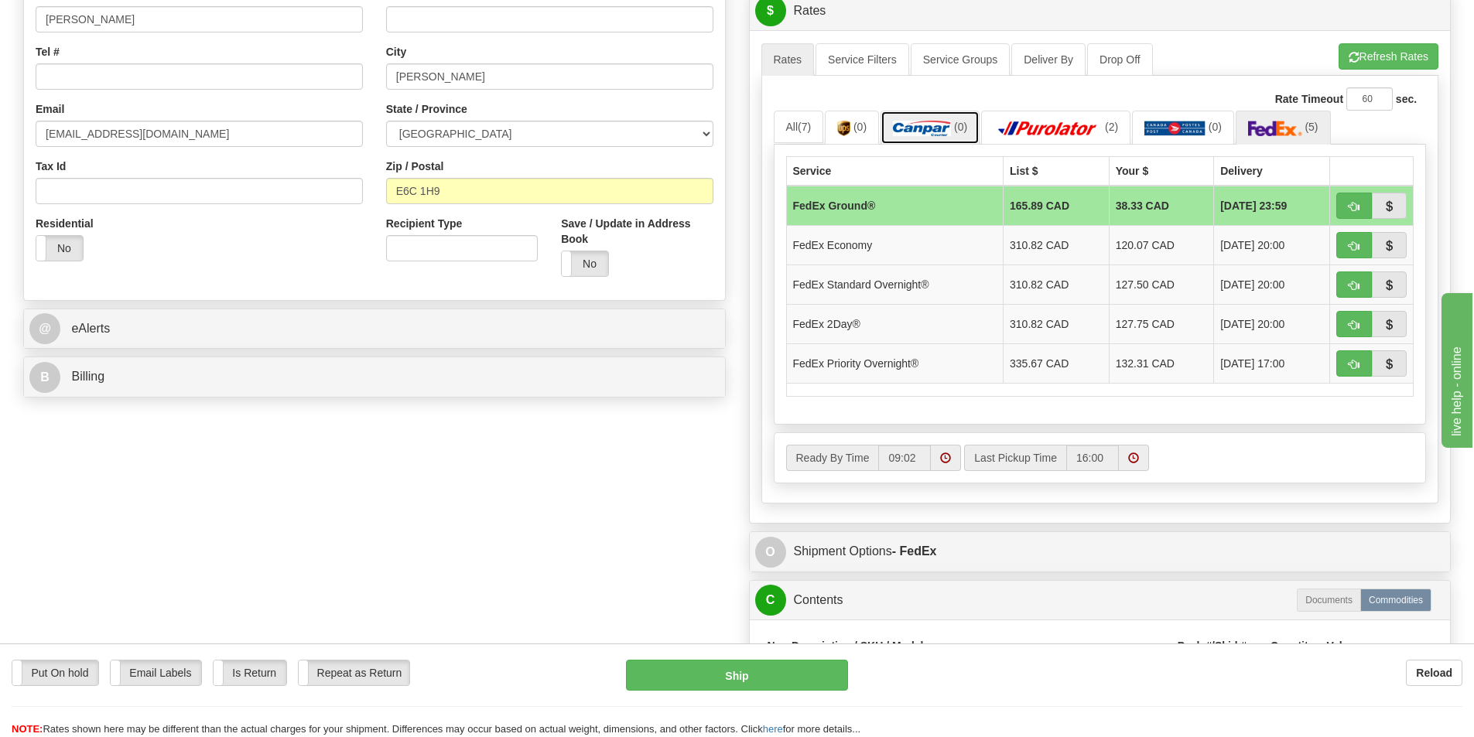
click at [925, 132] on img at bounding box center [922, 128] width 58 height 15
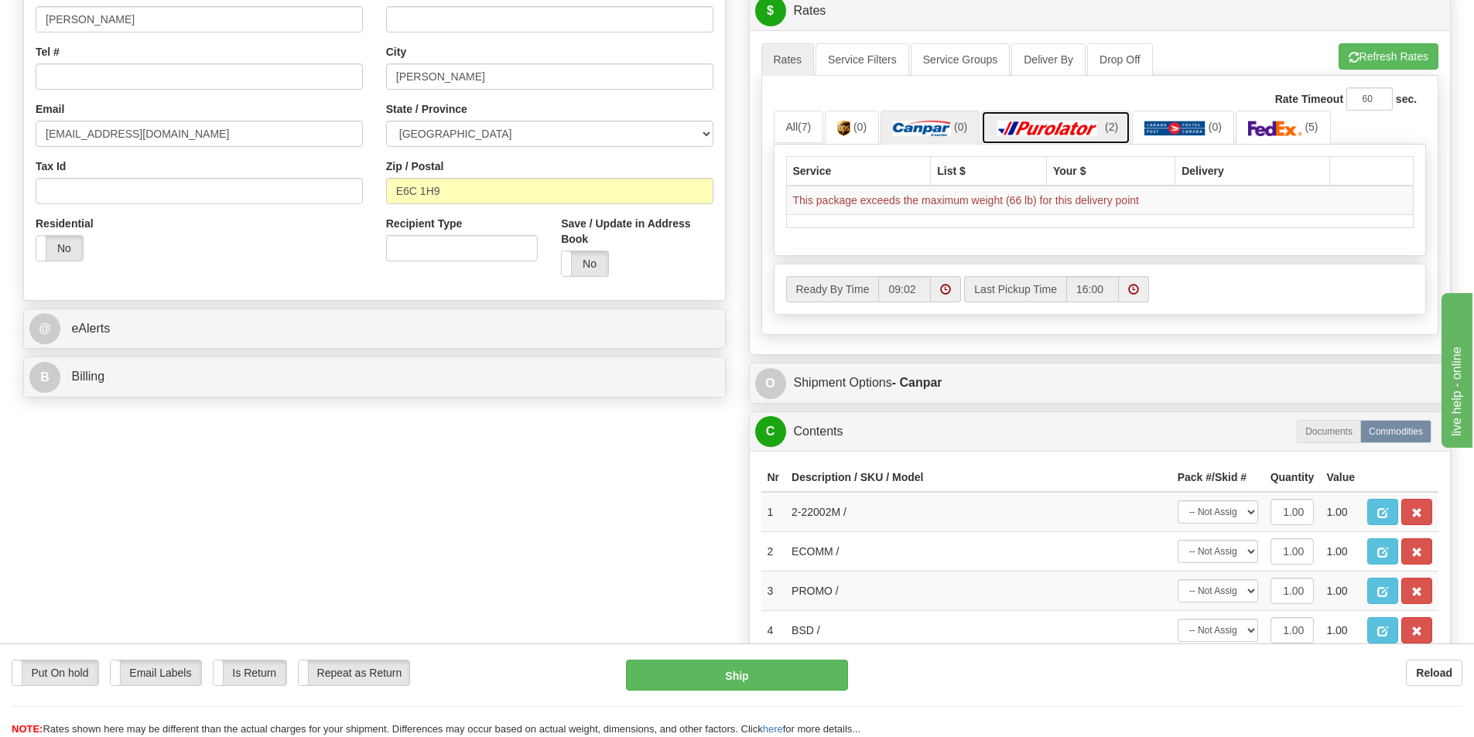
click at [1088, 132] on img at bounding box center [1047, 128] width 108 height 15
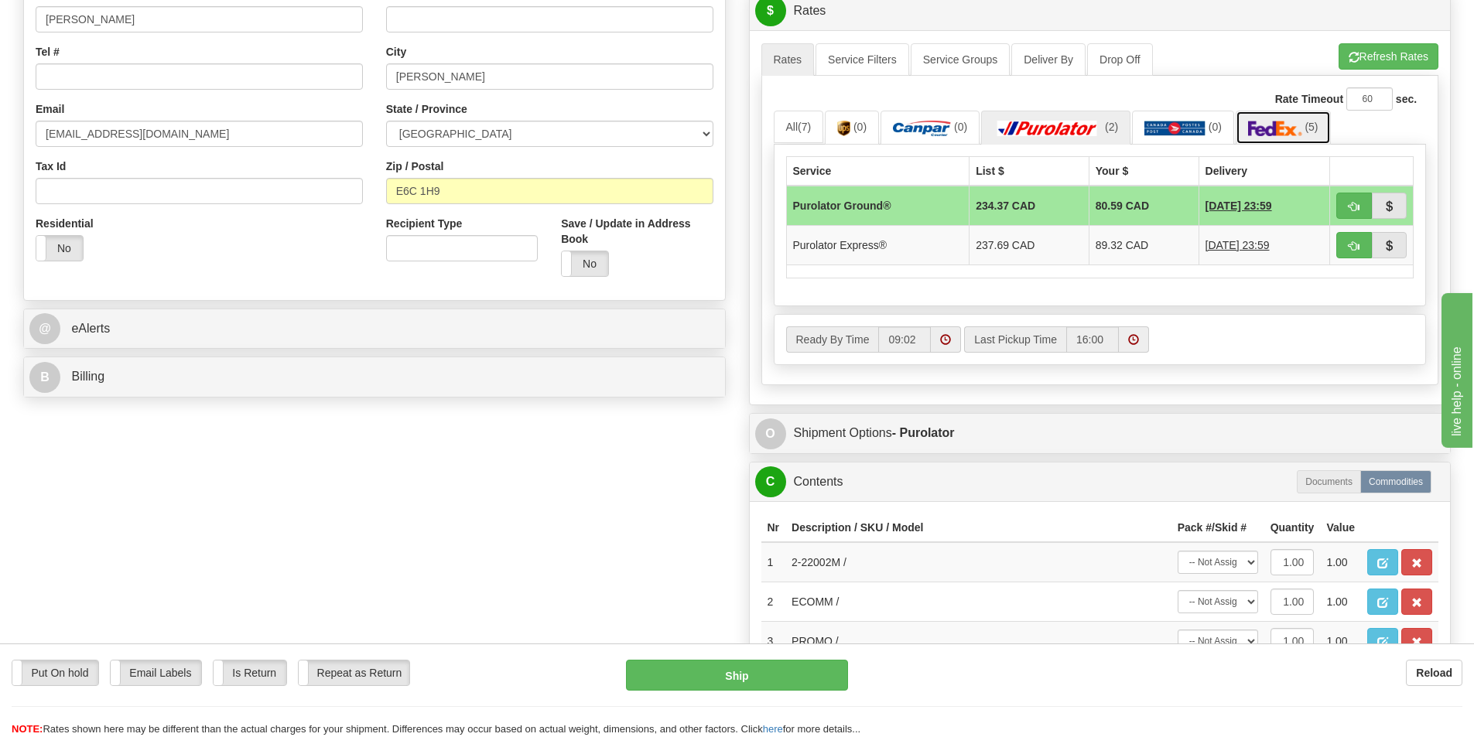
click at [1300, 120] on link "(5)" at bounding box center [1283, 127] width 95 height 33
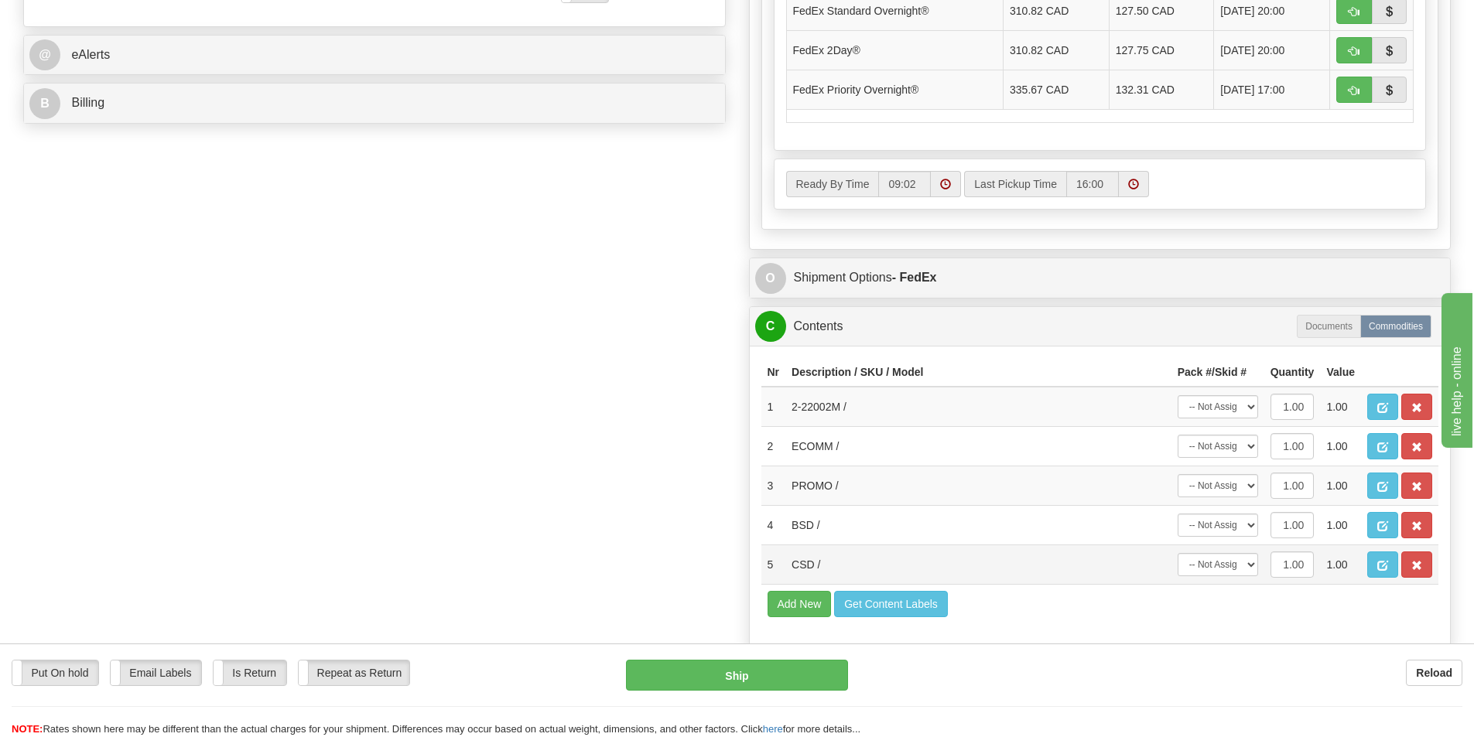
scroll to position [696, 0]
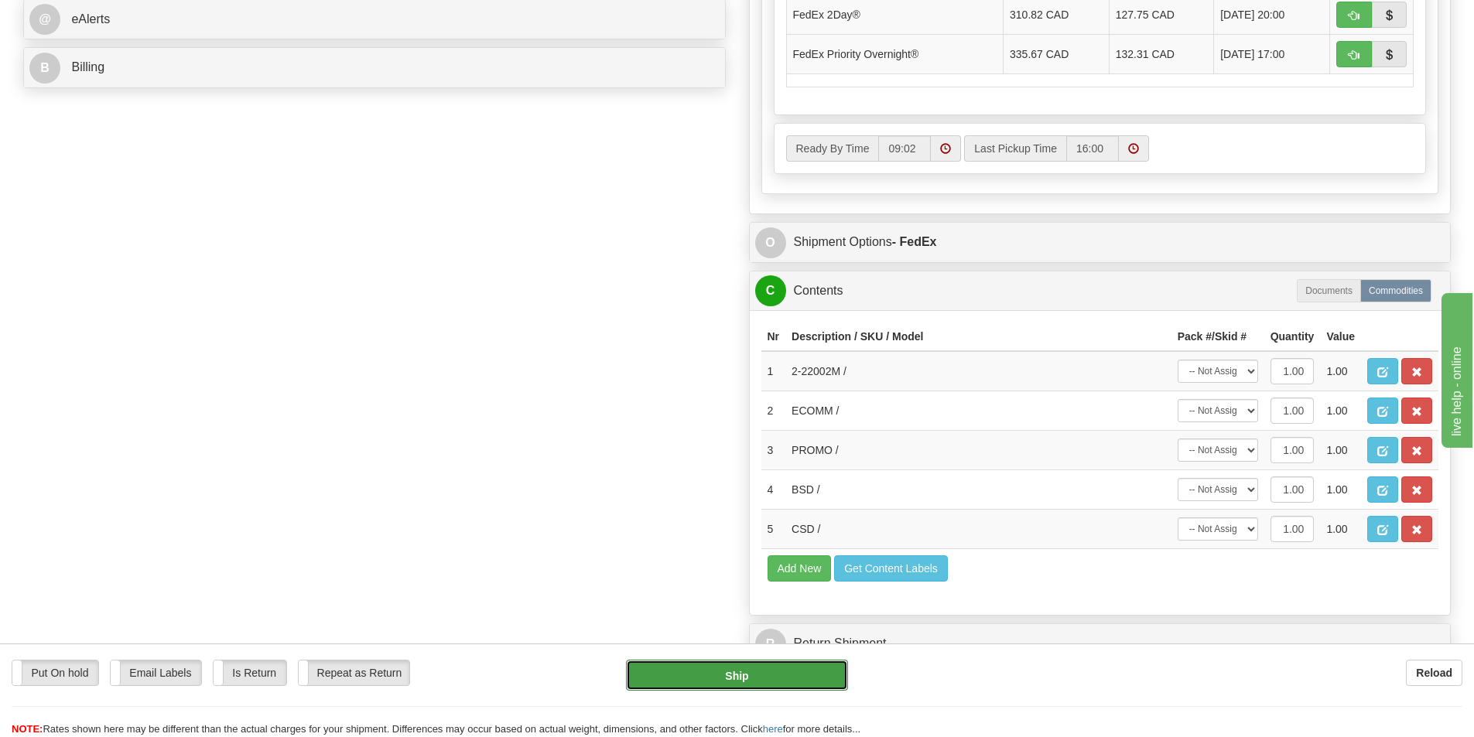
click at [764, 680] on button "Ship" at bounding box center [737, 675] width 222 height 31
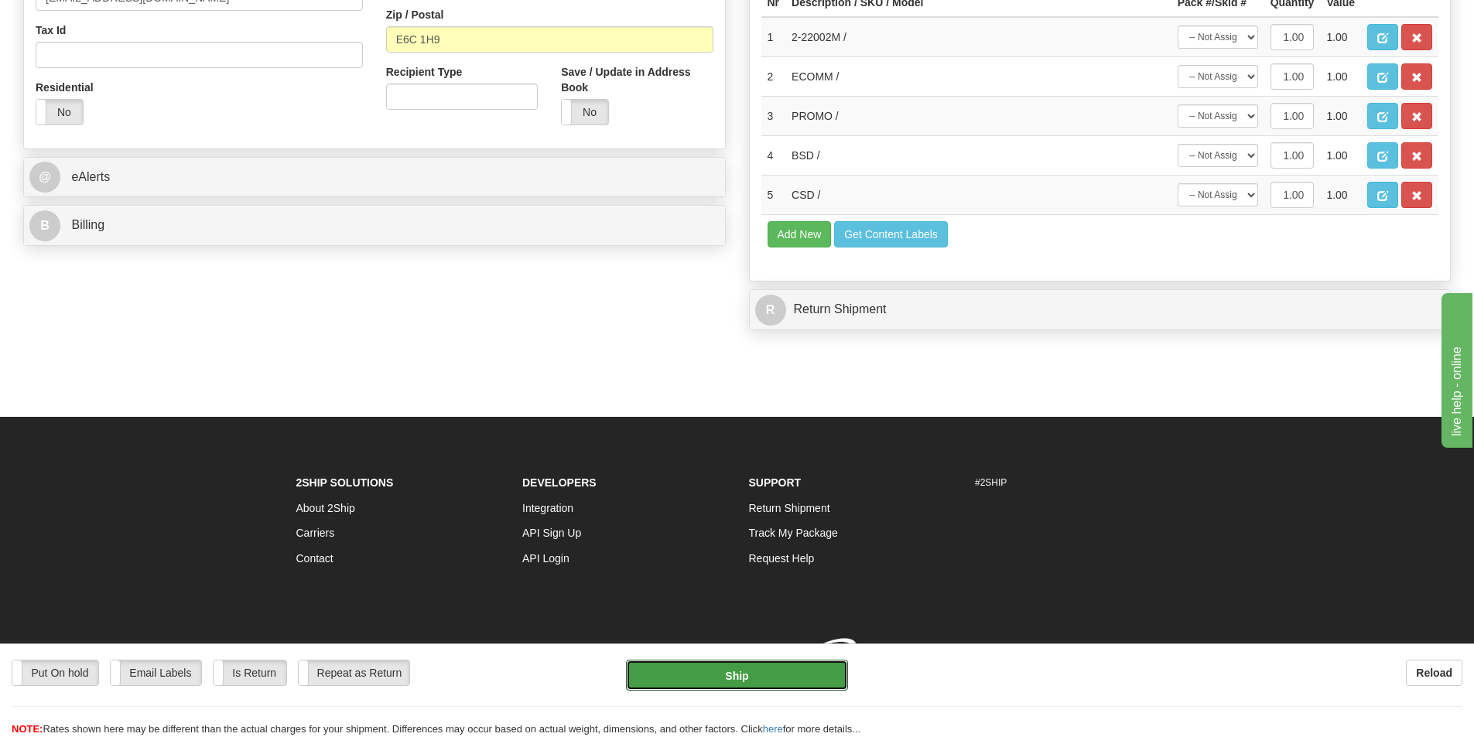
type input "92"
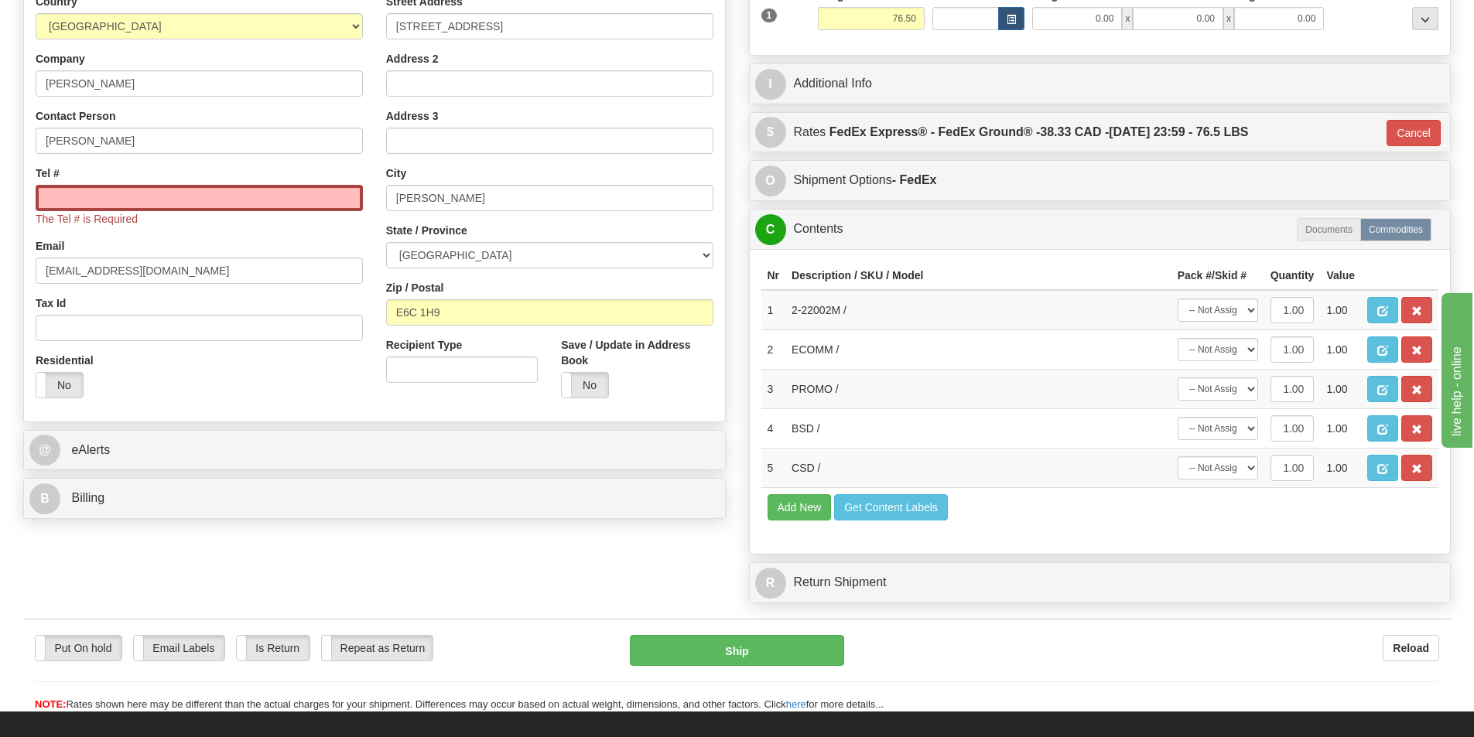
scroll to position [174, 0]
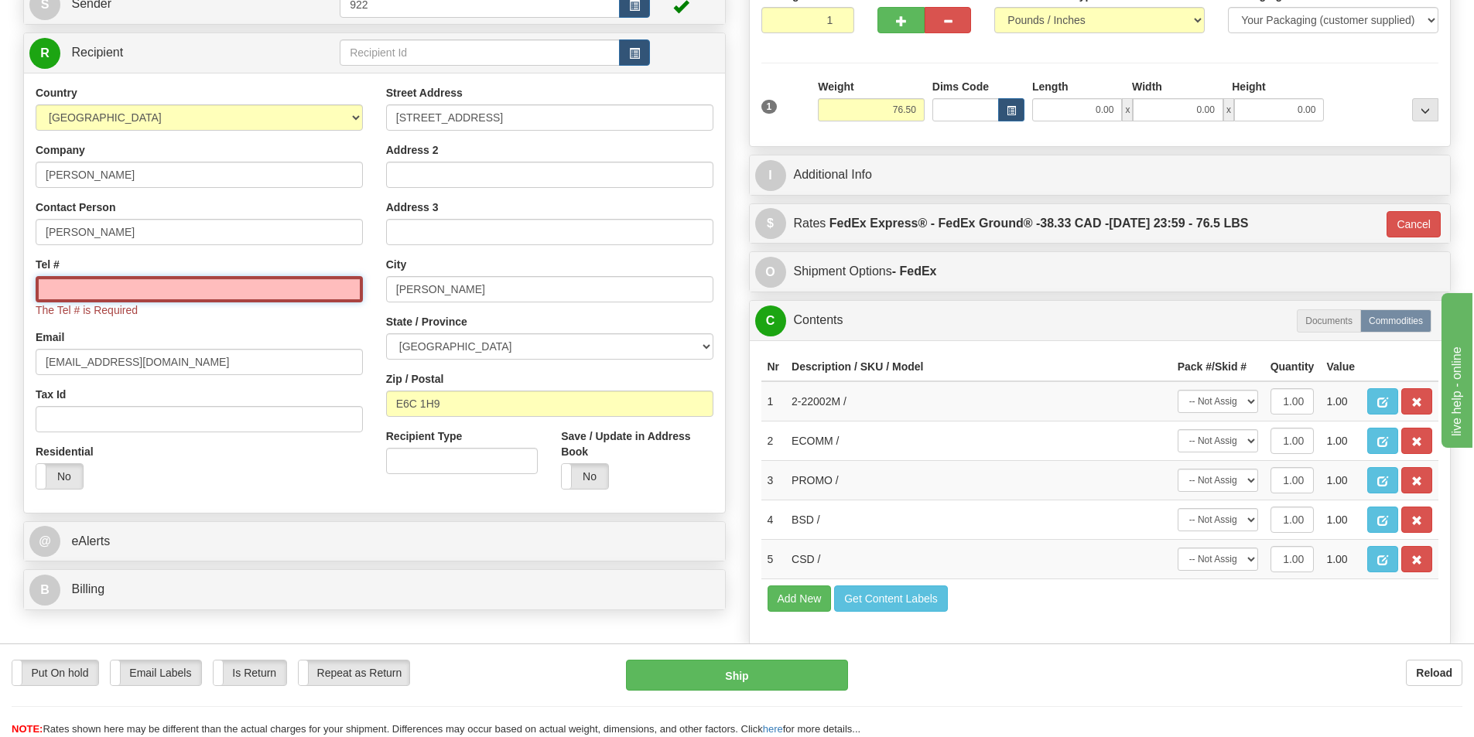
click at [89, 292] on input "Tel #" at bounding box center [199, 289] width 327 height 26
paste input ""Account","Name","Address","Town","Province","Postal Code","Phone","Email" "482…"
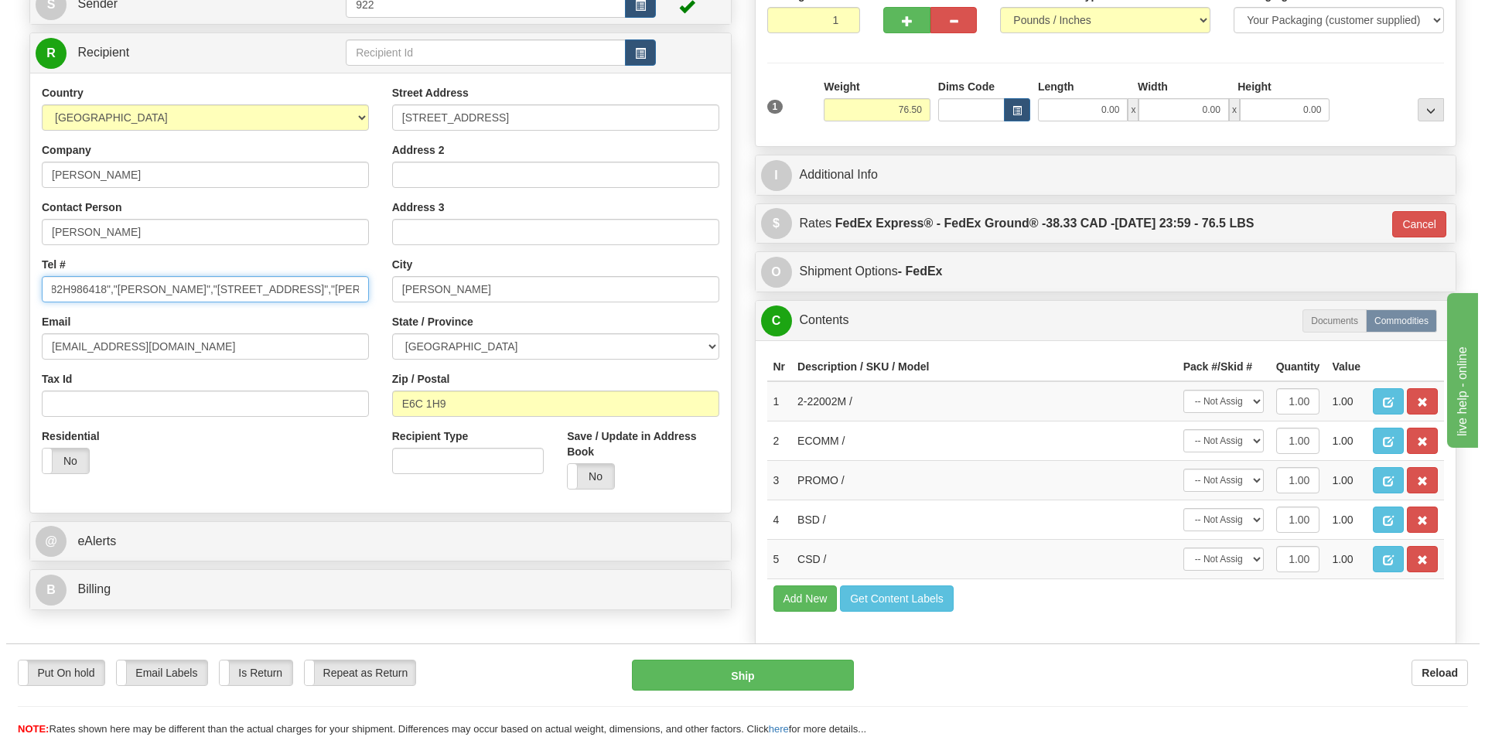
scroll to position [0, 0]
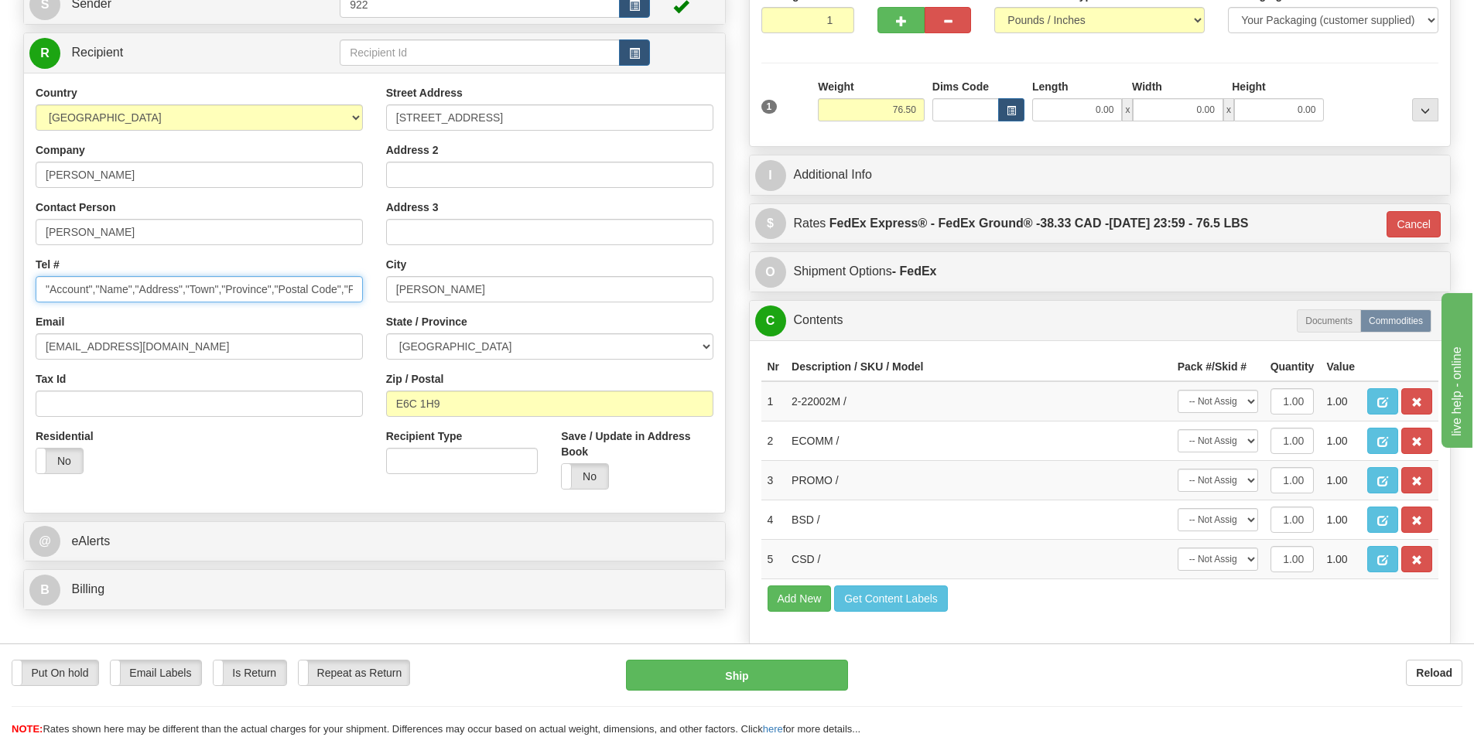
drag, startPoint x: 147, startPoint y: 287, endPoint x: 0, endPoint y: 290, distance: 147.0
click at [0, 290] on div "Toggle navigation Settings Shipping Preferences Fields Preferences New" at bounding box center [737, 303] width 1474 height 955
drag, startPoint x: 262, startPoint y: 286, endPoint x: 113, endPoint y: 288, distance: 149.3
click at [113, 288] on input "506 282-2939","nickibee2012@gmail.com"" at bounding box center [199, 289] width 327 height 26
type input "506 282-2939"
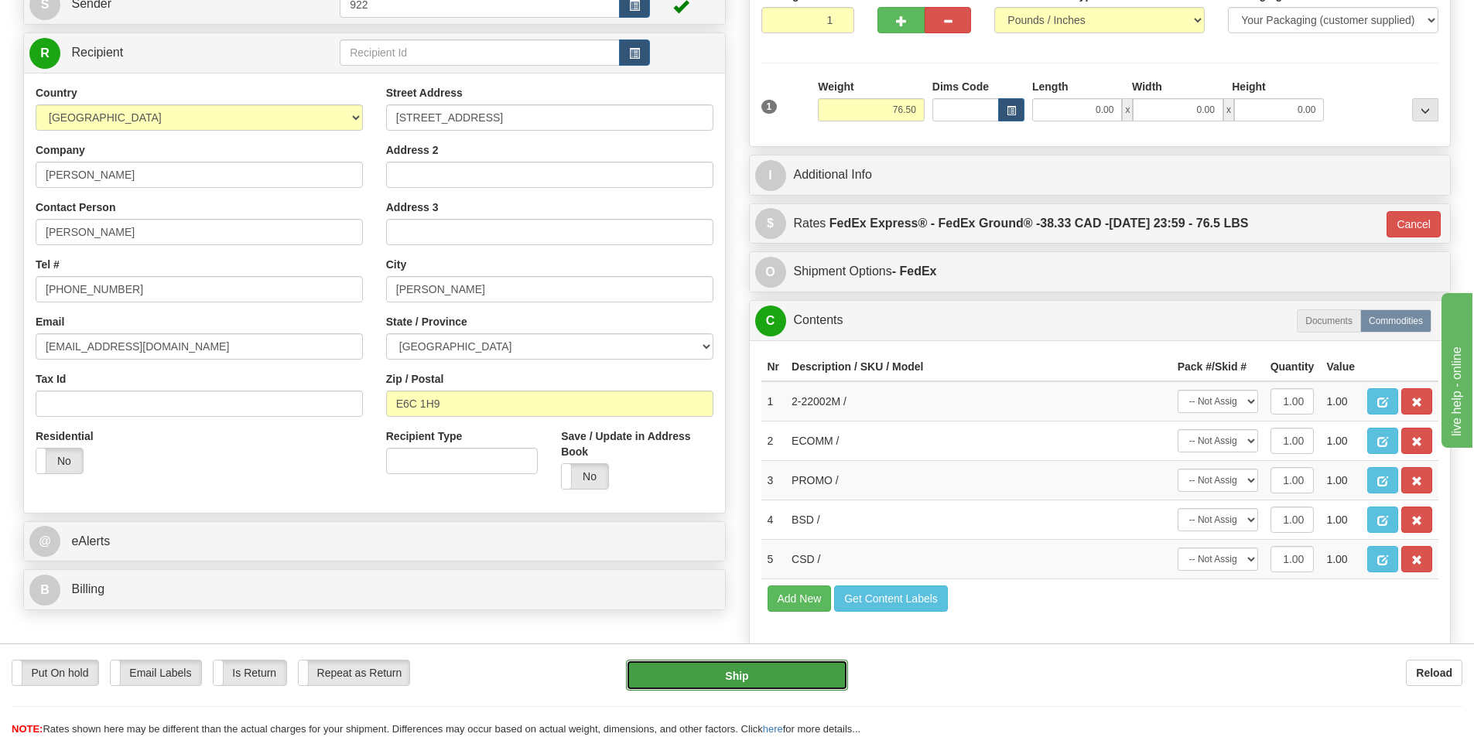
click at [802, 672] on button "Ship" at bounding box center [737, 675] width 222 height 31
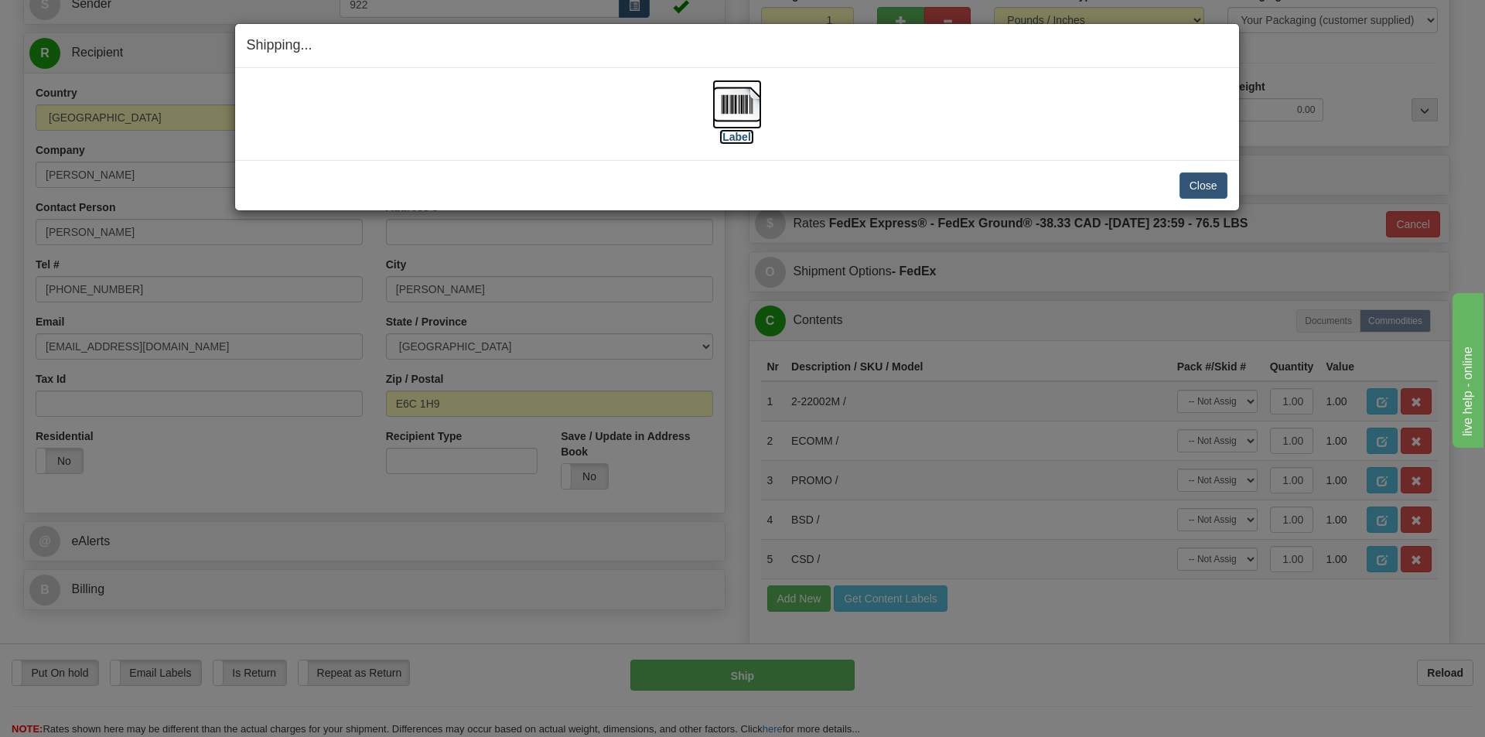
click at [743, 108] on img at bounding box center [738, 105] width 50 height 50
drag, startPoint x: 995, startPoint y: 118, endPoint x: 1007, endPoint y: 118, distance: 11.6
click at [995, 118] on div "[Label]" at bounding box center [737, 114] width 981 height 69
click at [1205, 191] on button "Close" at bounding box center [1204, 186] width 48 height 26
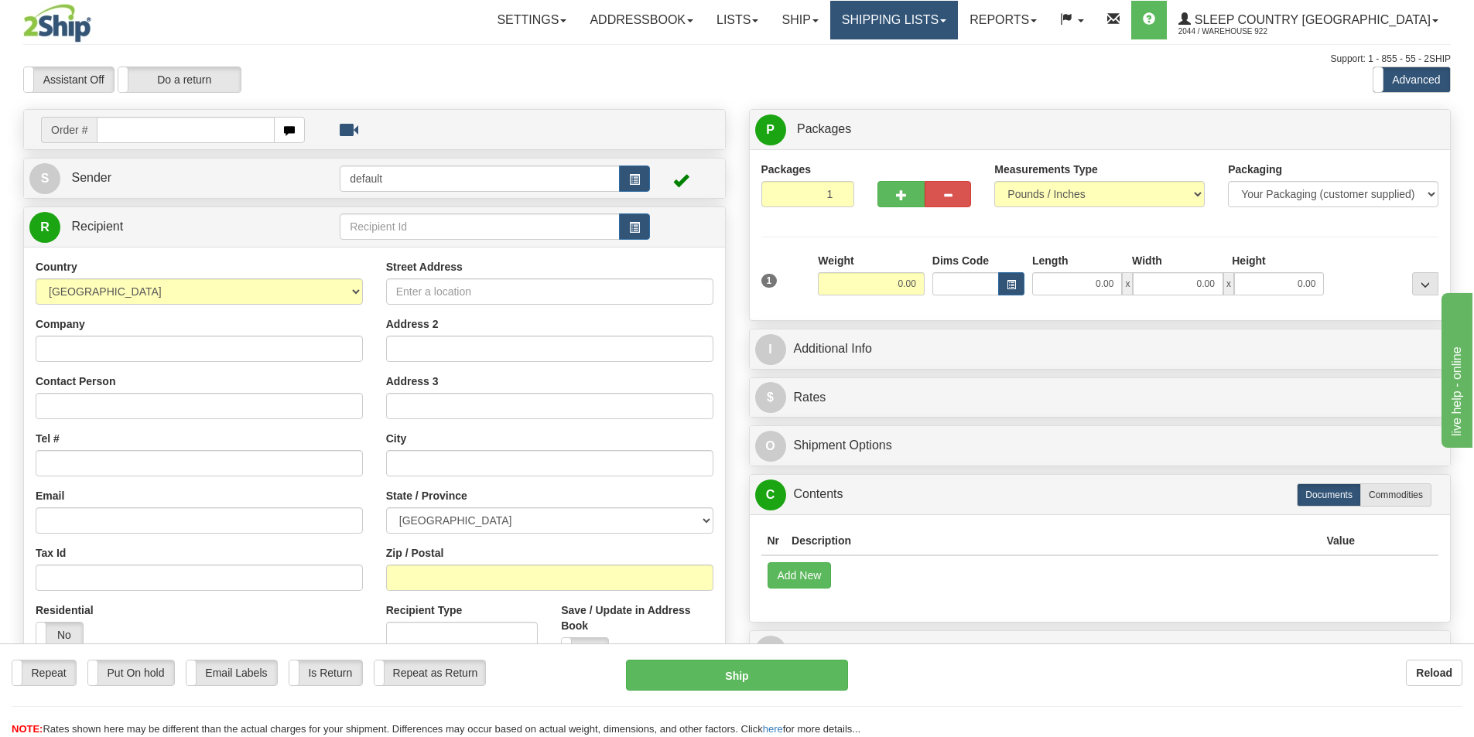
click at [946, 20] on span at bounding box center [943, 20] width 6 height 3
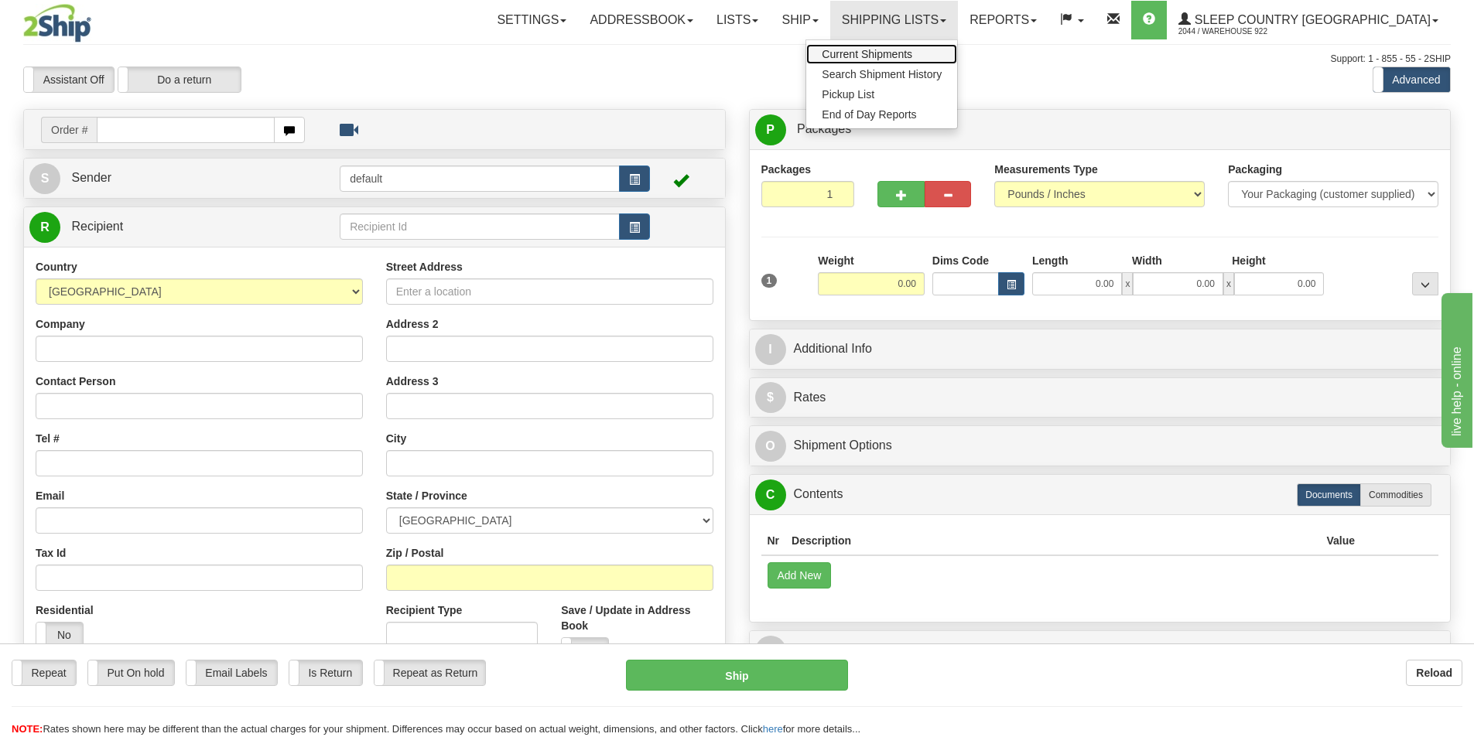
click at [912, 57] on span "Current Shipments" at bounding box center [867, 54] width 91 height 12
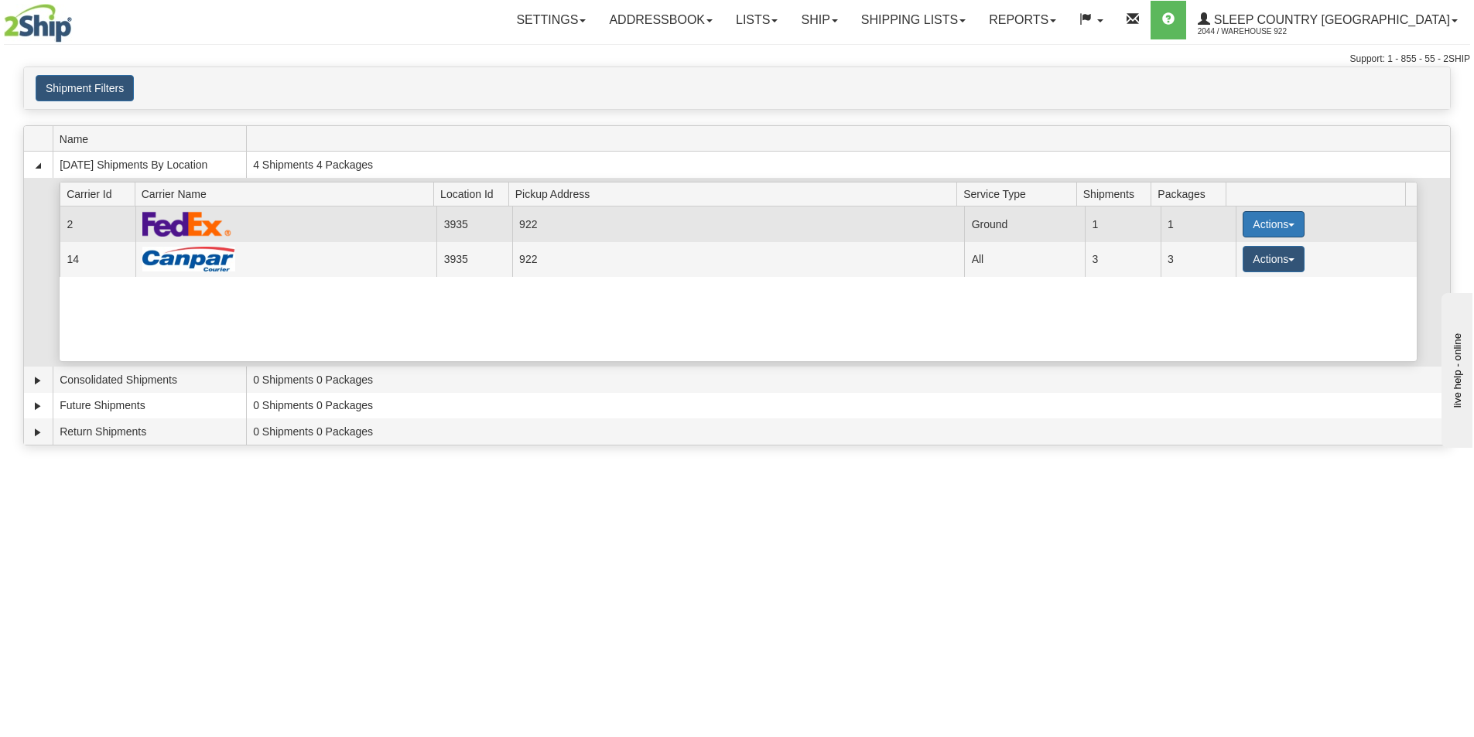
click at [1280, 222] on button "Actions" at bounding box center [1273, 224] width 62 height 26
click at [1222, 333] on span "Print" at bounding box center [1211, 333] width 32 height 11
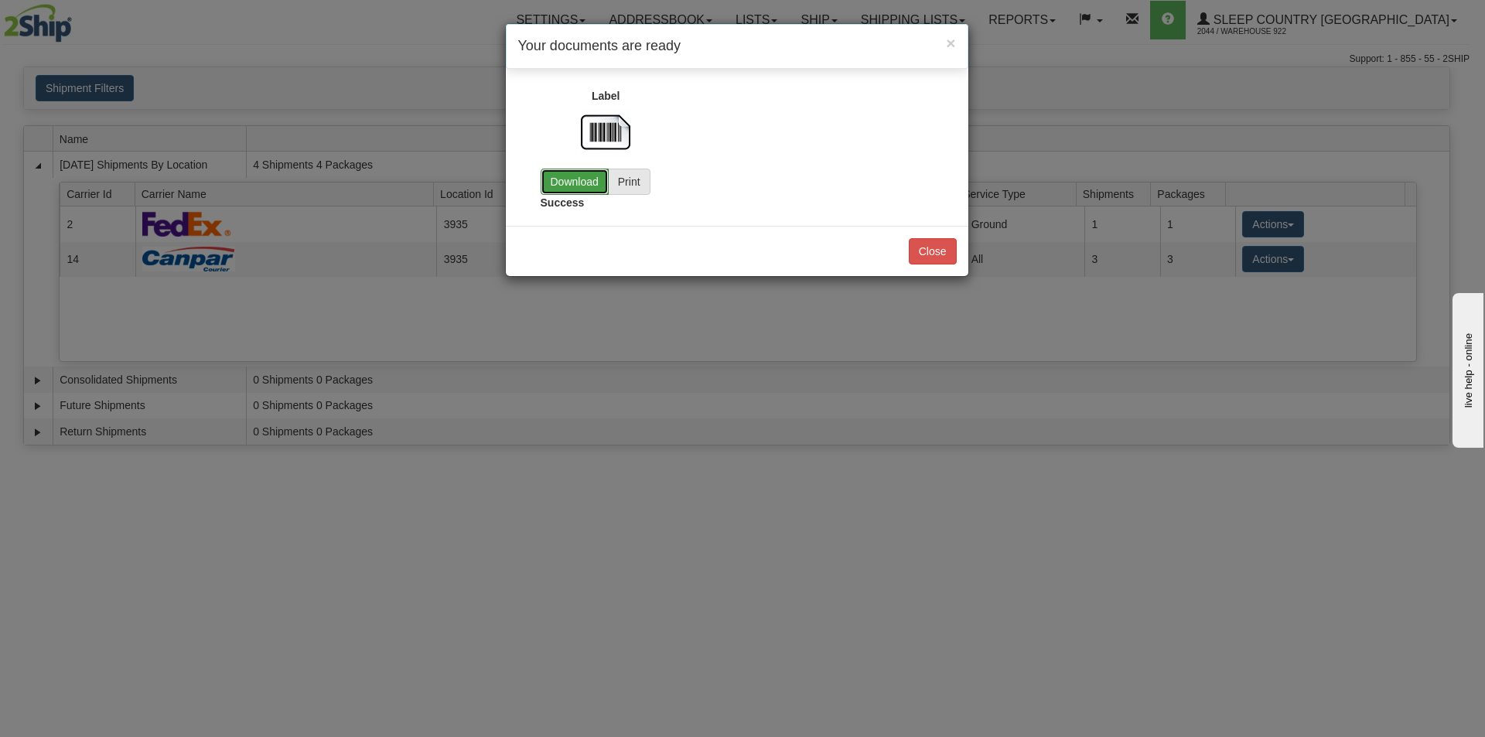
click at [573, 179] on link "Download" at bounding box center [575, 182] width 68 height 26
click at [932, 249] on button "Close" at bounding box center [933, 251] width 48 height 26
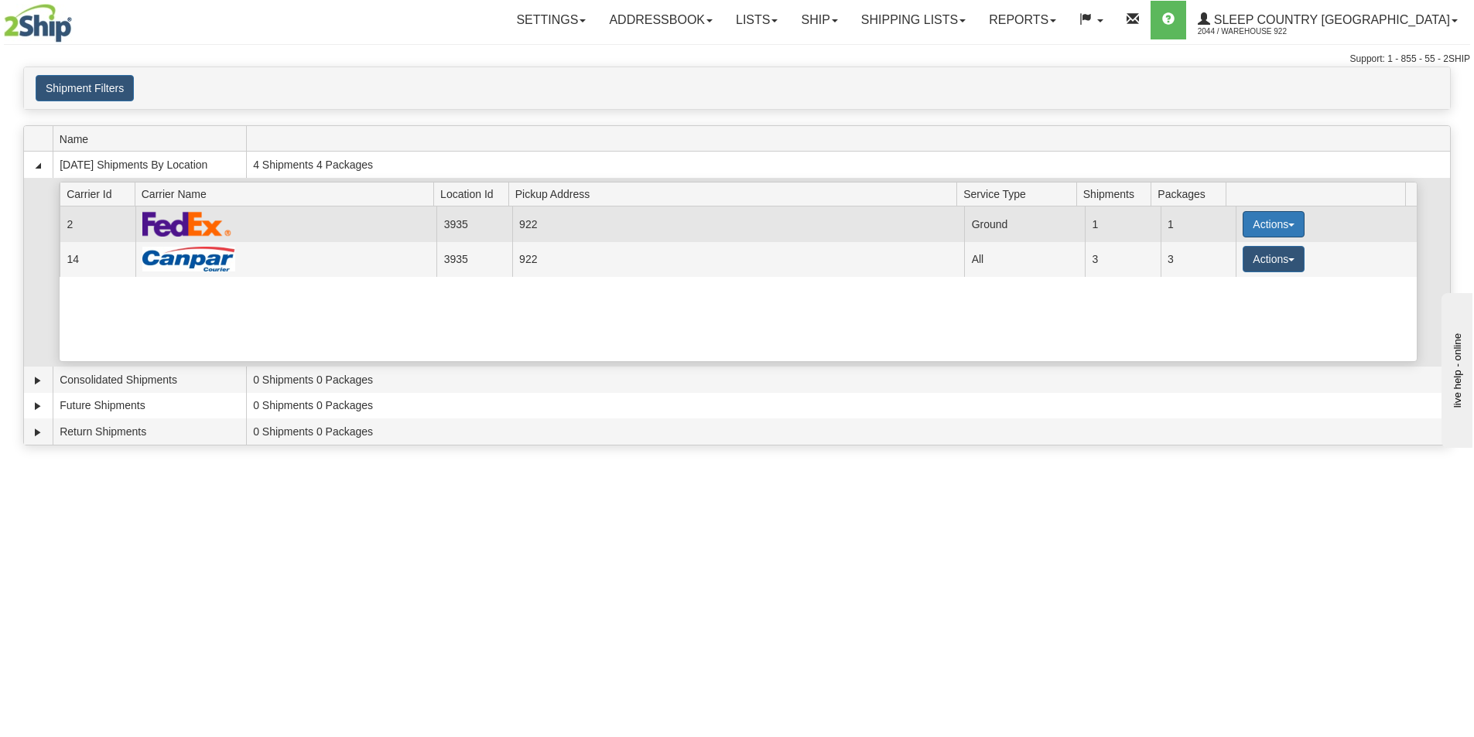
click at [1280, 222] on button "Actions" at bounding box center [1273, 224] width 62 height 26
click at [1231, 252] on span "Details" at bounding box center [1216, 253] width 42 height 11
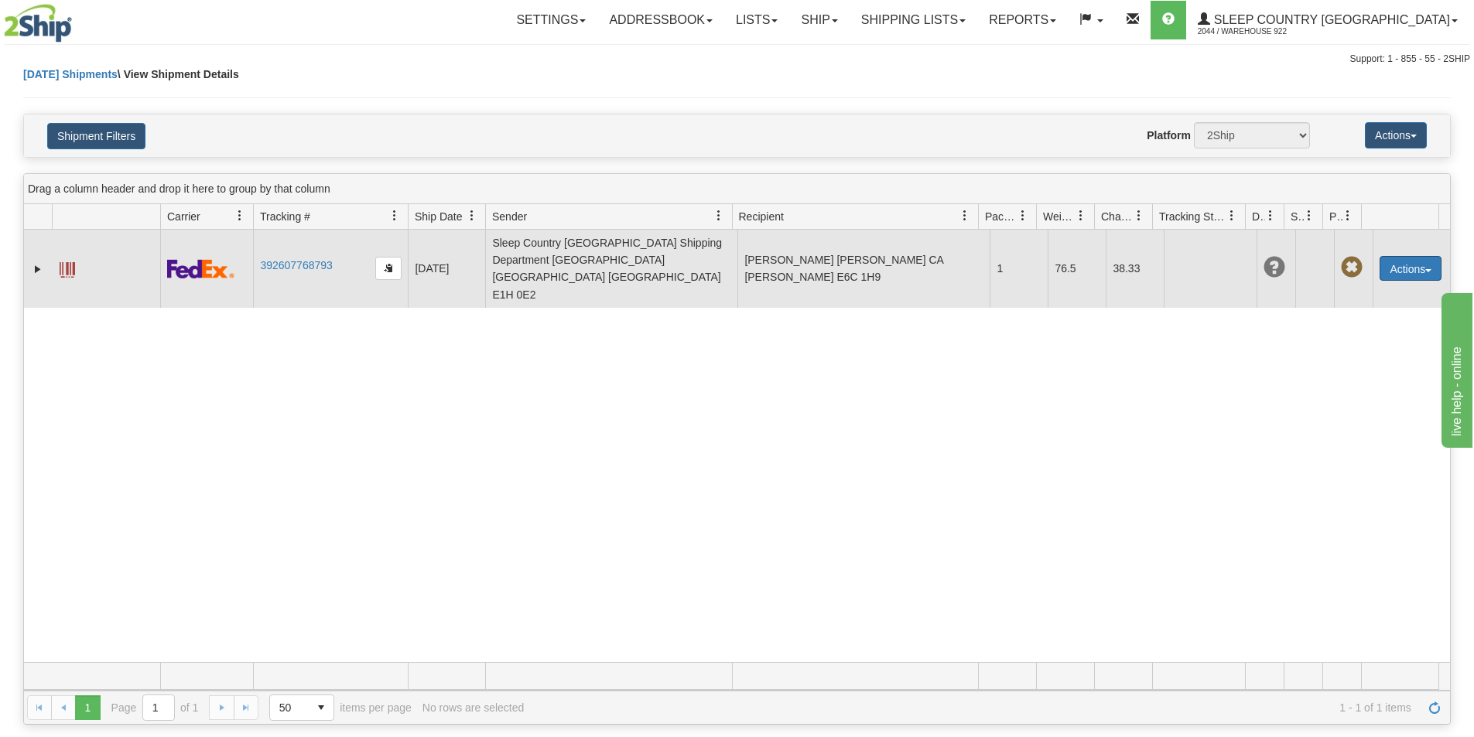
click at [1411, 256] on button "Actions" at bounding box center [1410, 268] width 62 height 25
click at [1355, 287] on link "Edit" at bounding box center [1379, 297] width 124 height 20
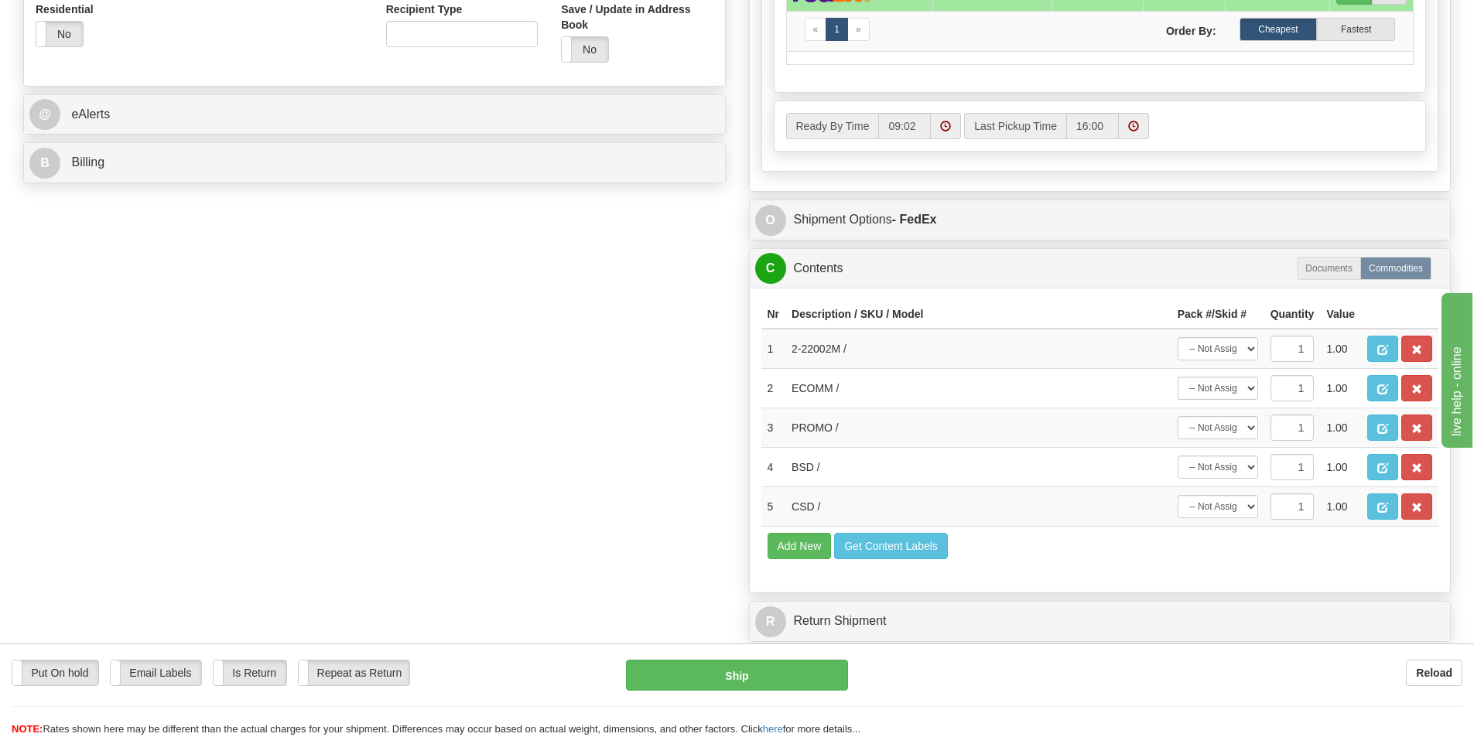
scroll to position [619, 0]
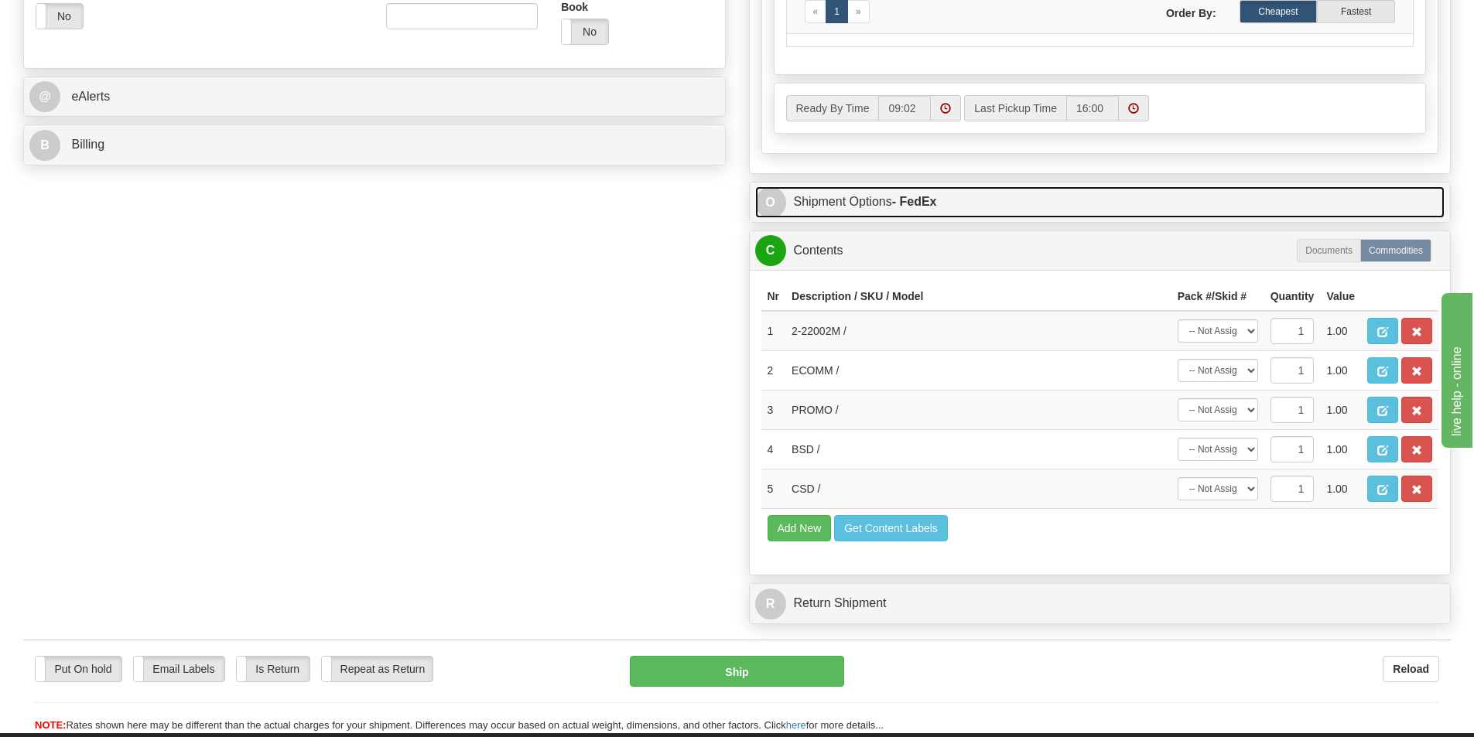
click at [835, 204] on link "O Shipment Options - FedEx" at bounding box center [1100, 202] width 690 height 32
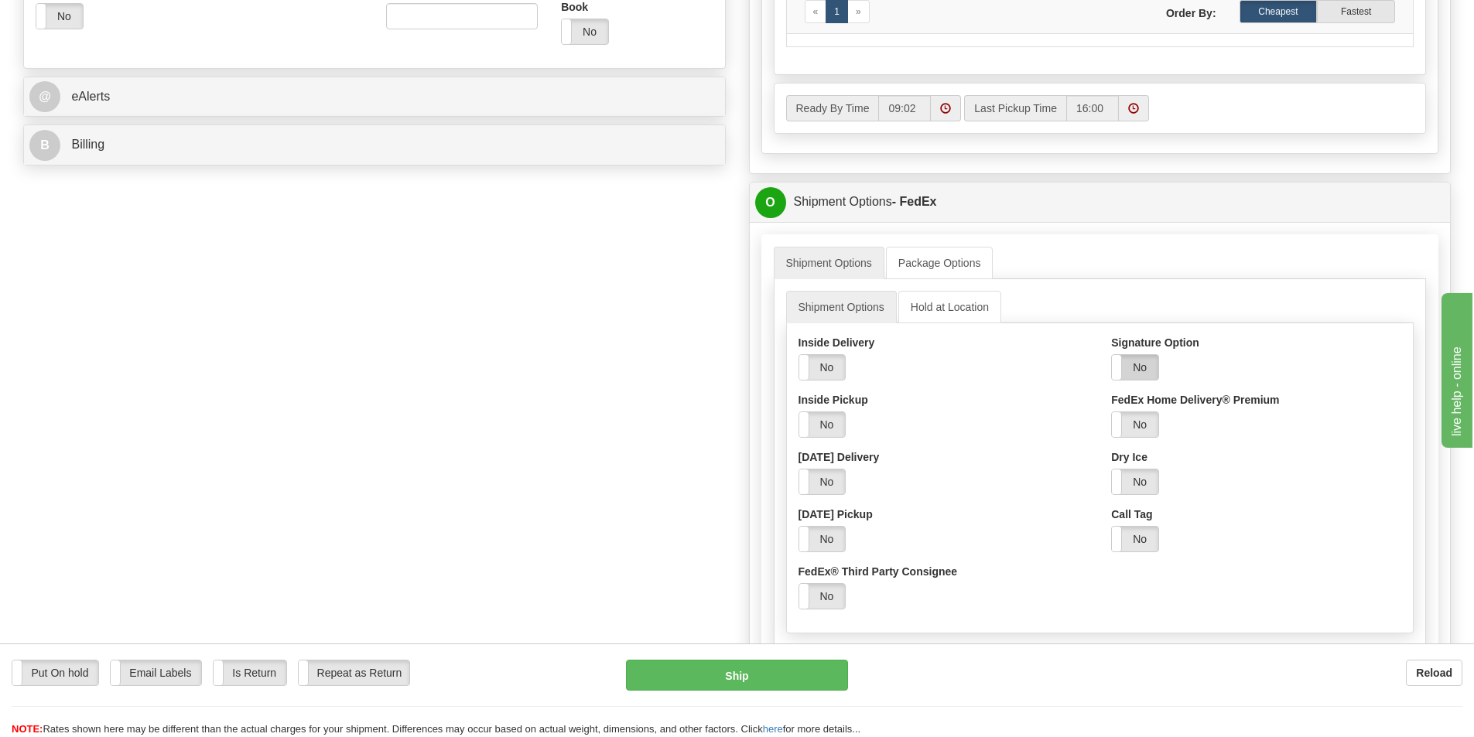
click at [1147, 366] on label "No" at bounding box center [1135, 367] width 46 height 25
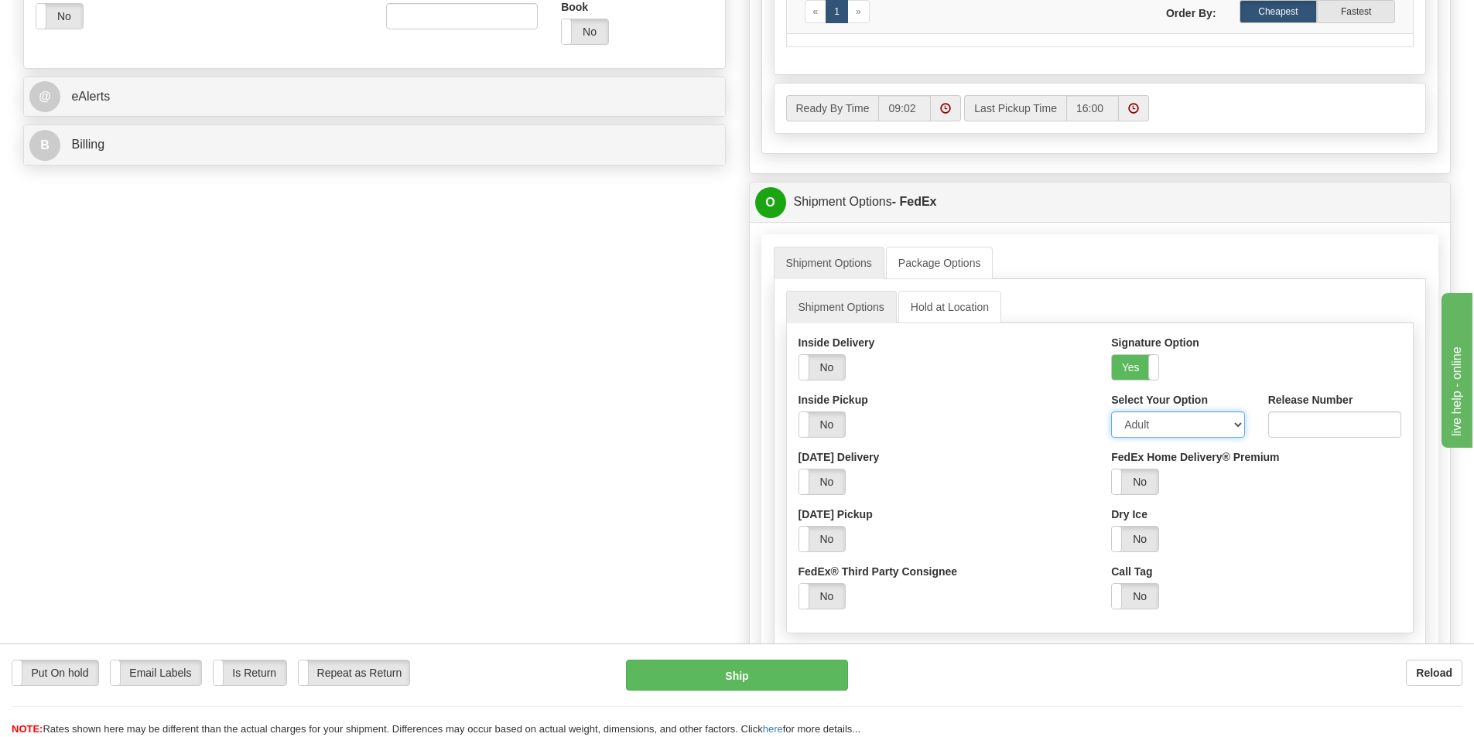
click at [1235, 425] on select "Adult Direct Indirect No Signature Required Service Default" at bounding box center [1177, 425] width 133 height 26
click at [1047, 504] on div "Inside Delivery Yes No Inside Pickup Yes No Saturday Delivery Yes No Saturday P…" at bounding box center [943, 478] width 313 height 286
click at [747, 678] on button "Ship" at bounding box center [737, 675] width 222 height 31
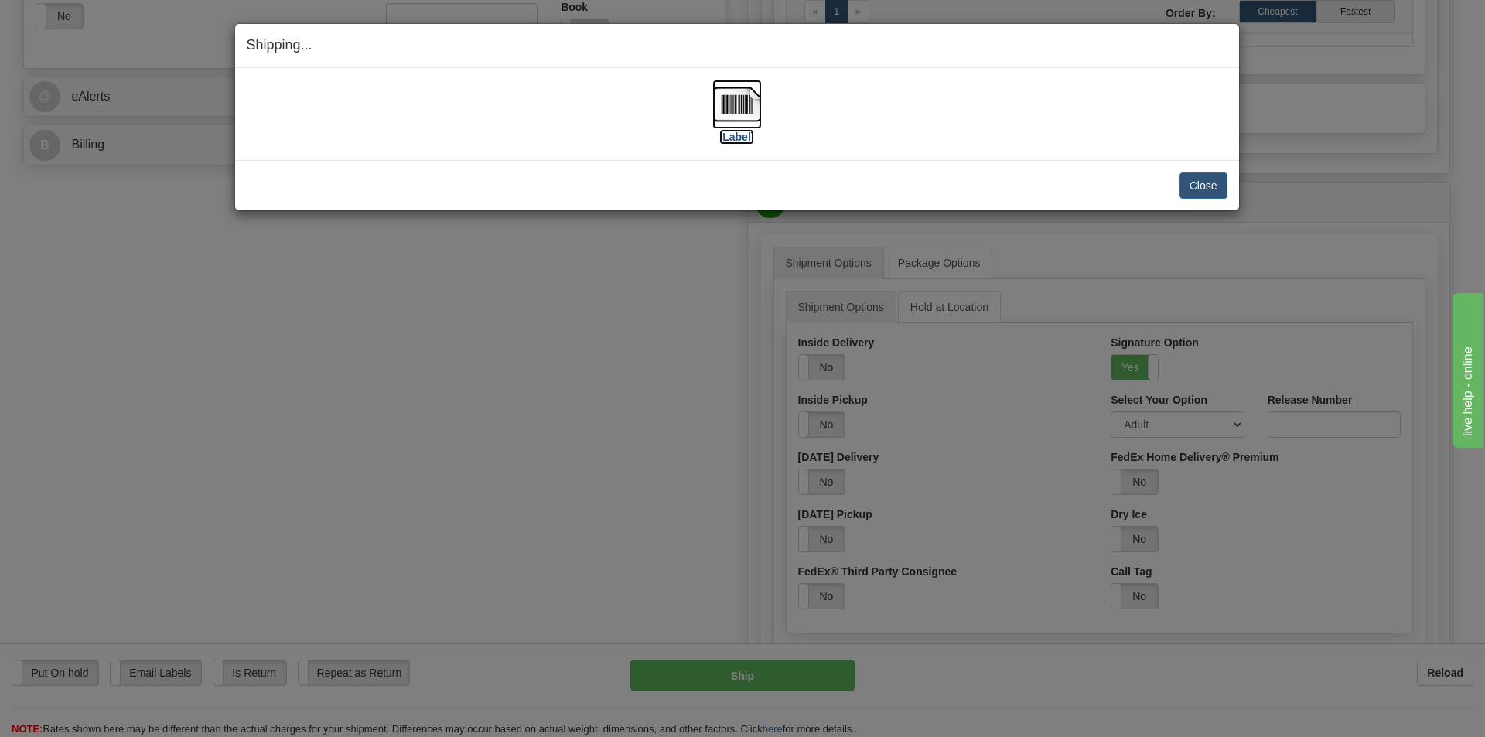
click at [718, 102] on img at bounding box center [738, 105] width 50 height 50
click at [1206, 189] on button "Close" at bounding box center [1204, 186] width 48 height 26
